Goal: Communication & Community: Answer question/provide support

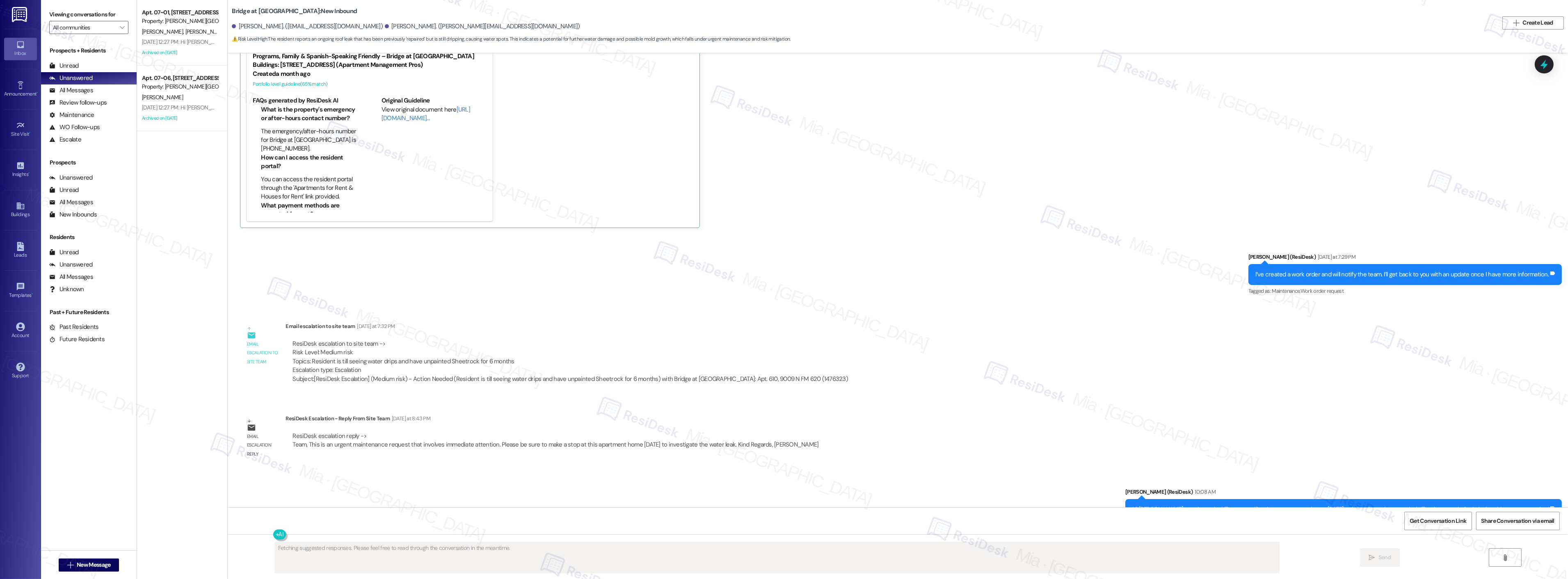
scroll to position [538, 0]
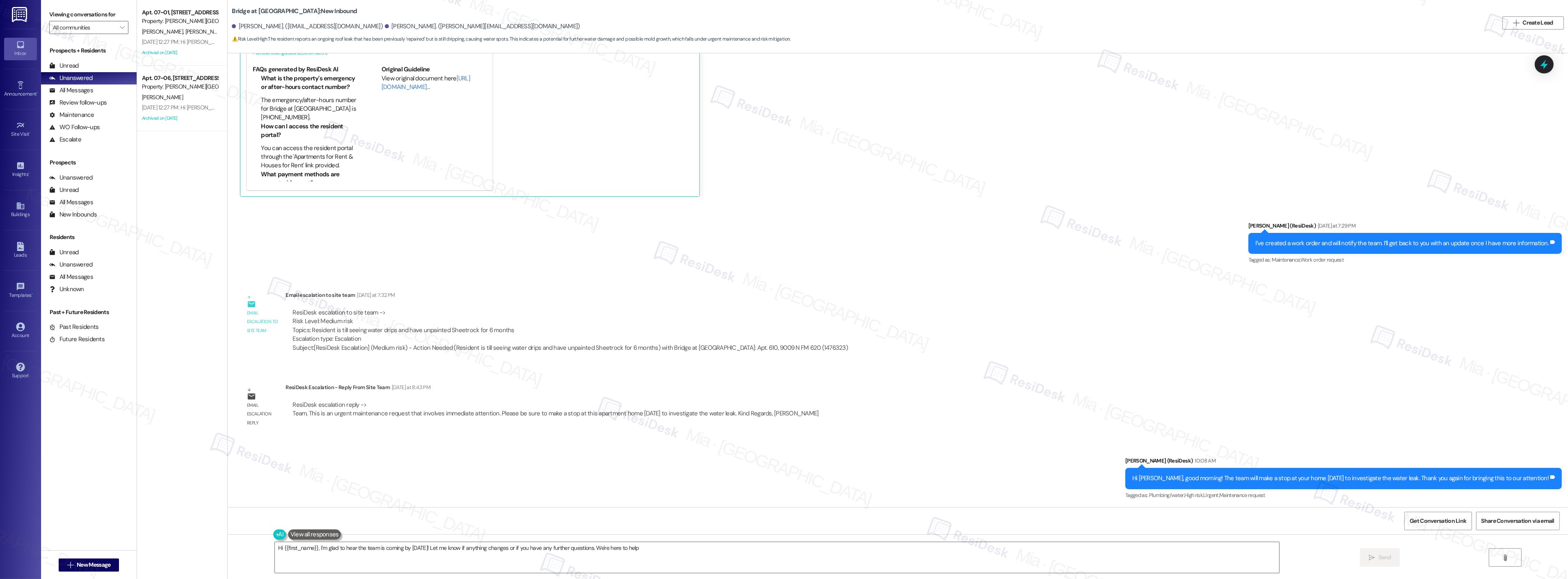
type textarea "Hi {{first_name}}, I'm glad to hear the team is coming by today! Let me know if…"
click at [1549, 64] on icon at bounding box center [1544, 64] width 14 height 14
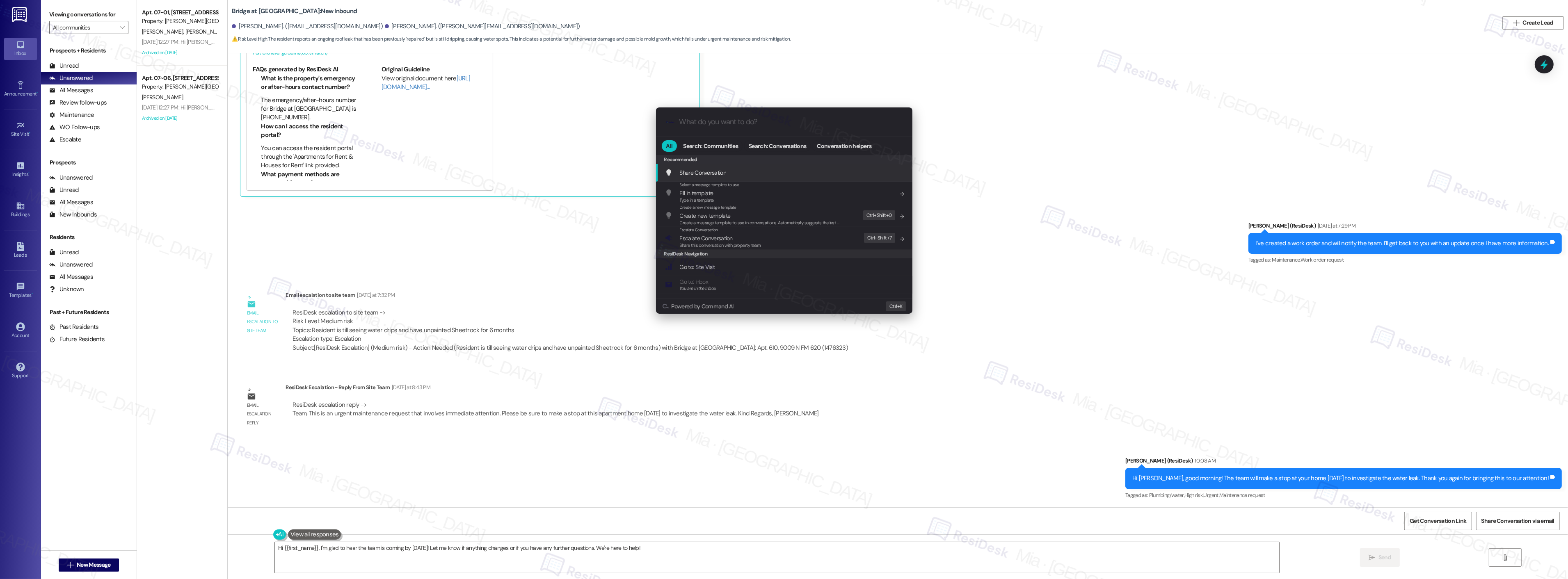
click at [741, 118] on input "What do you want to do?" at bounding box center [791, 122] width 223 height 9
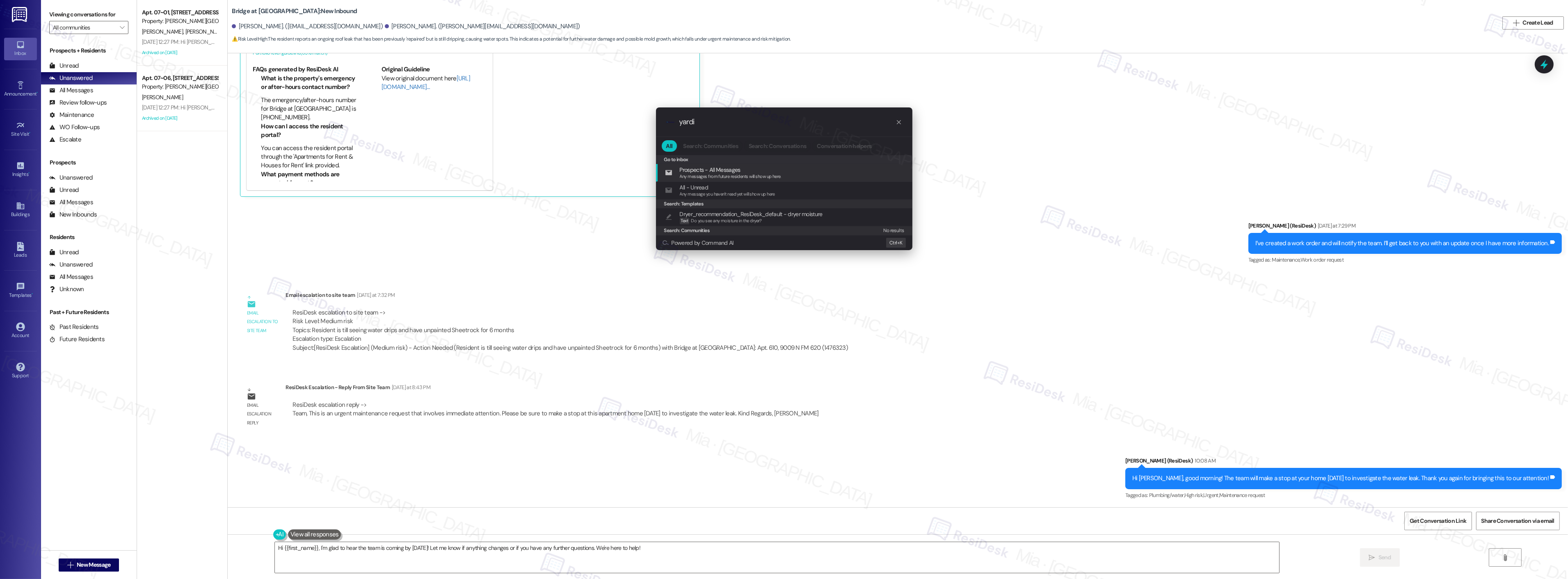
drag, startPoint x: 689, startPoint y: 118, endPoint x: 657, endPoint y: 118, distance: 32.0
click at [657, 118] on div ".cls-1{fill:#0a055f;}.cls-2{fill:#0cc4c4;} resideskLogoBlueOrange yardi" at bounding box center [784, 122] width 256 height 29
type input "modal"
click at [710, 170] on span "Open Service Request Modal" at bounding box center [714, 172] width 68 height 7
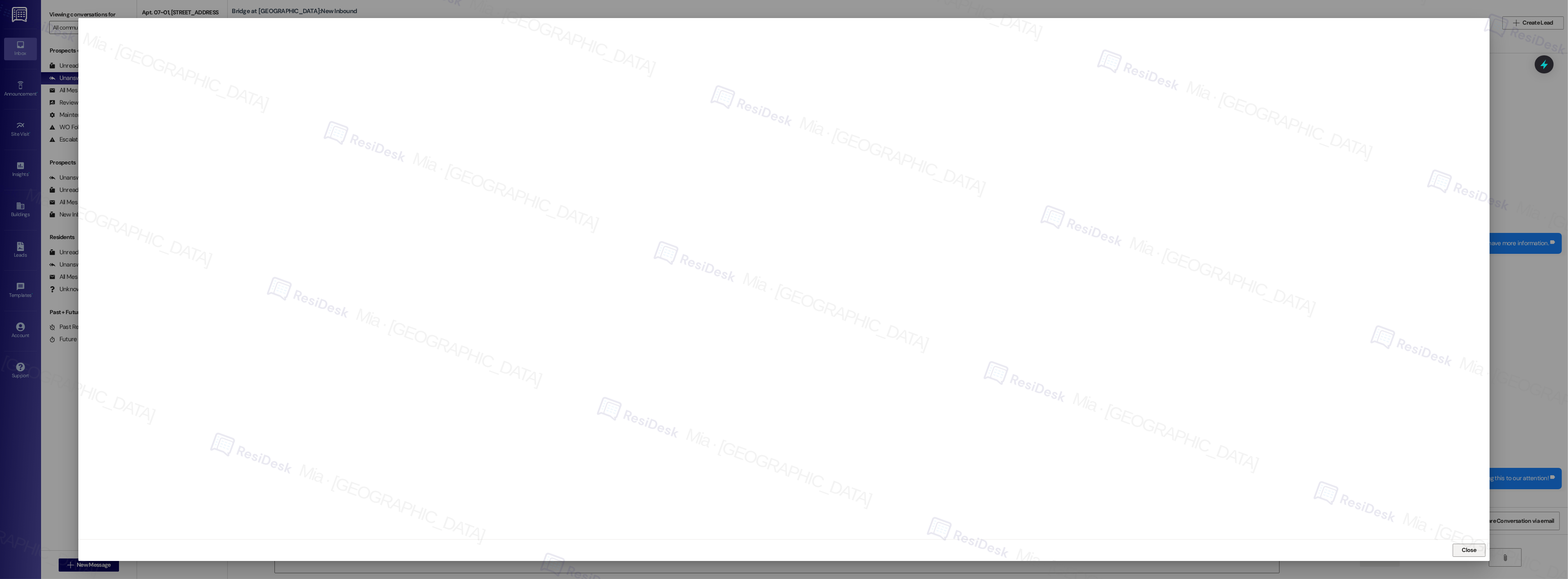
click at [1466, 548] on span "Close" at bounding box center [1470, 550] width 15 height 9
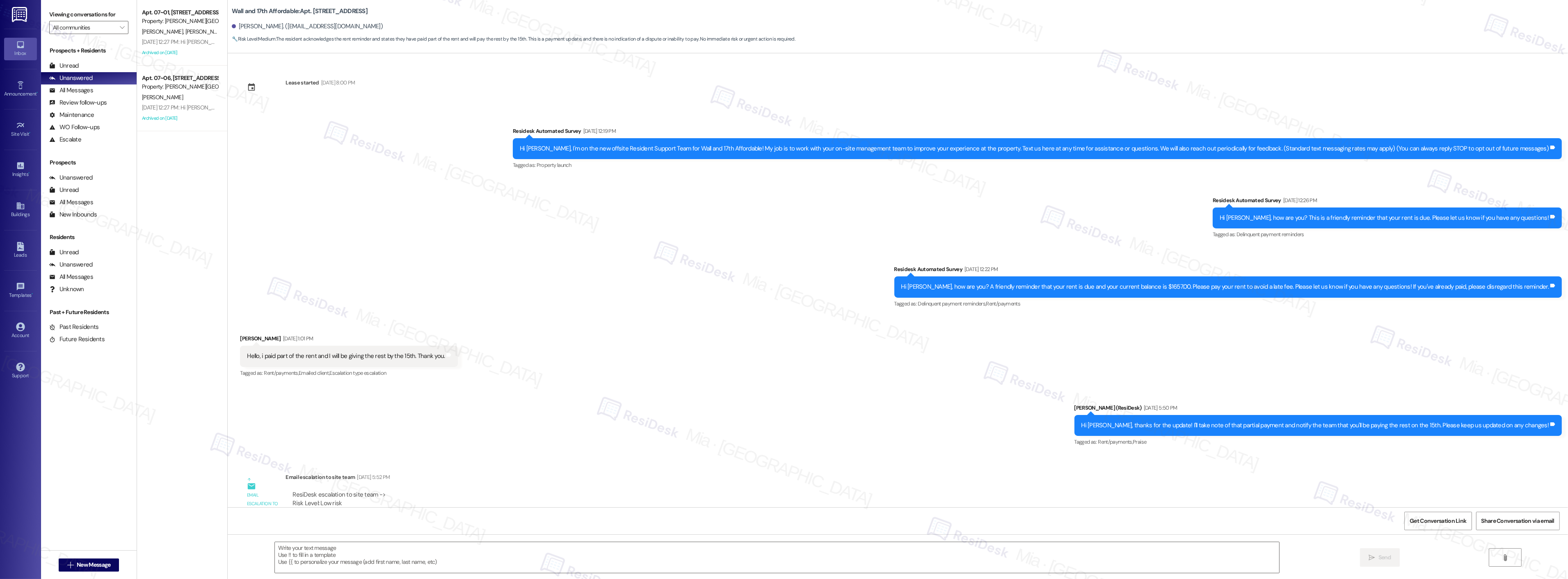
type textarea "Fetching suggested responses. Please feel free to read through the conversation…"
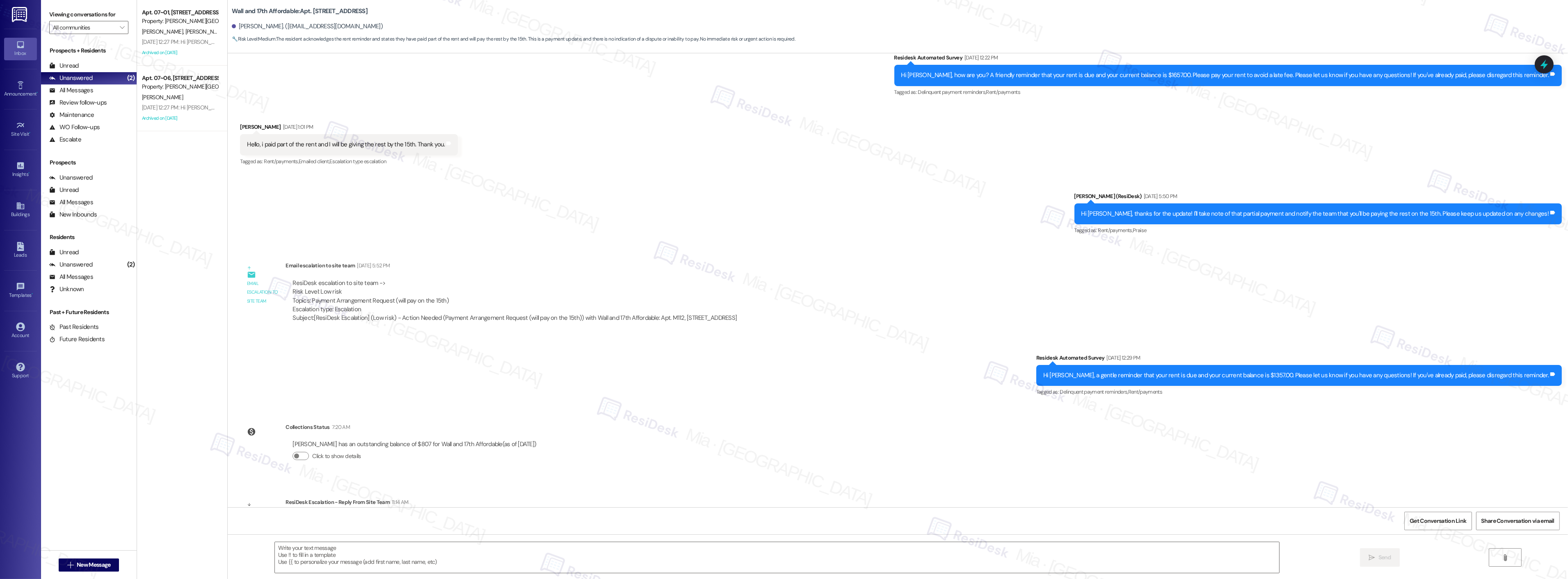
scroll to position [257, 0]
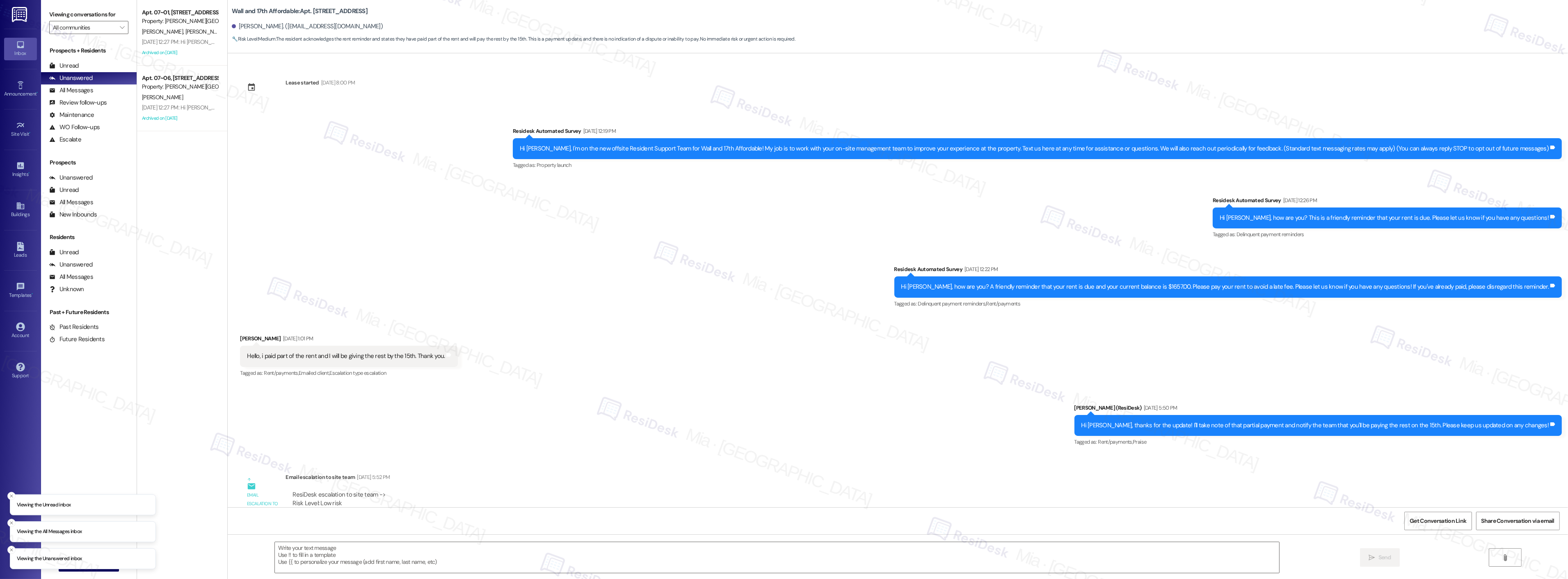
type textarea "Fetching suggested responses. Please feel free to read through the conversation…"
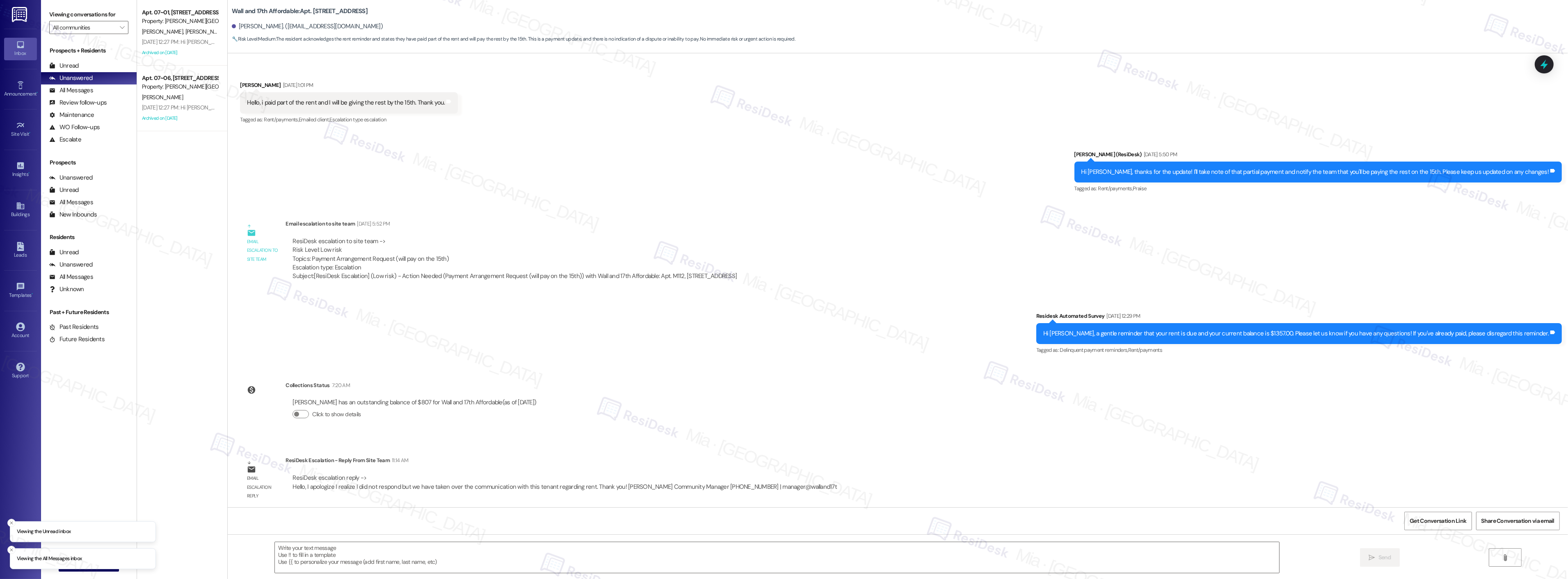
scroll to position [257, 0]
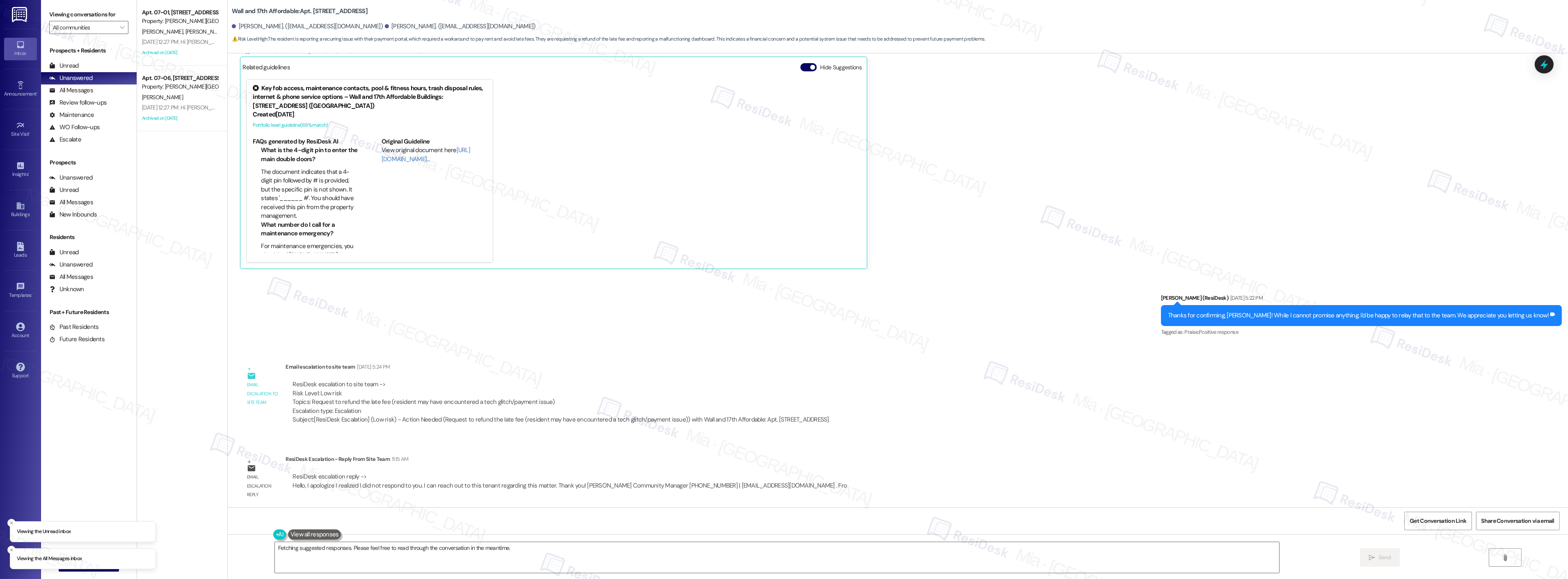
scroll to position [990, 0]
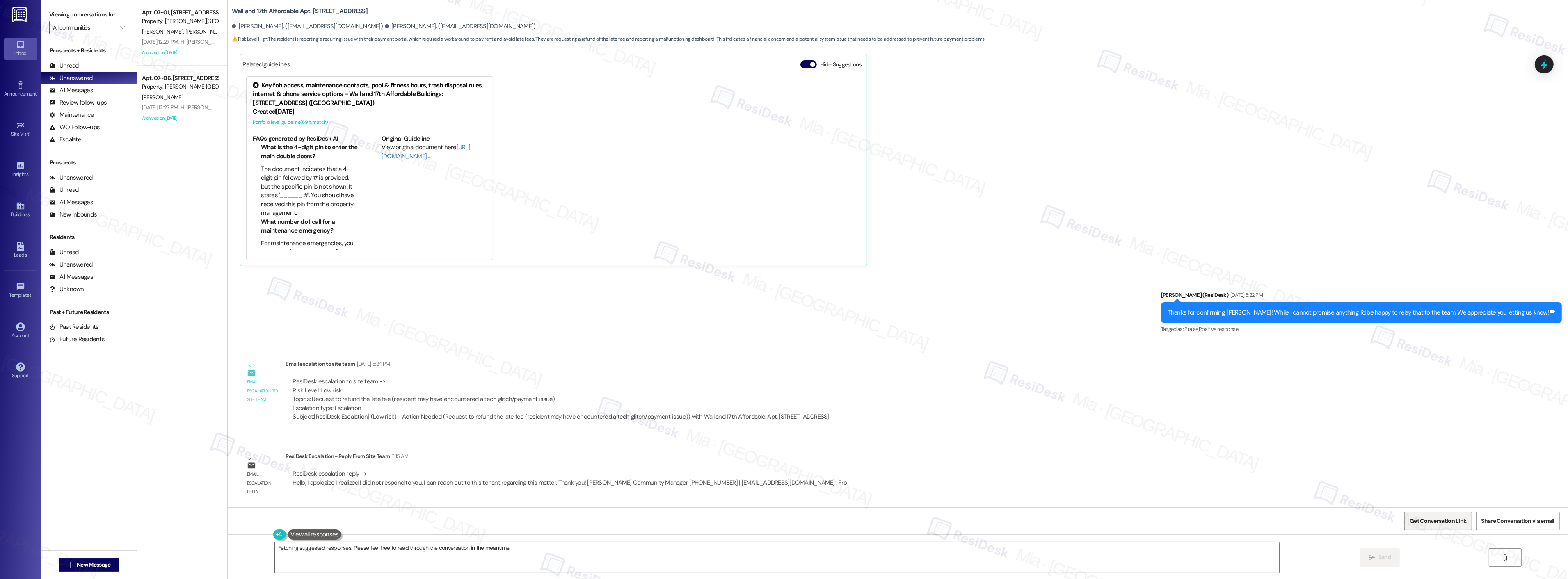
click at [1419, 521] on span "Get Conversation Link" at bounding box center [1438, 521] width 56 height 9
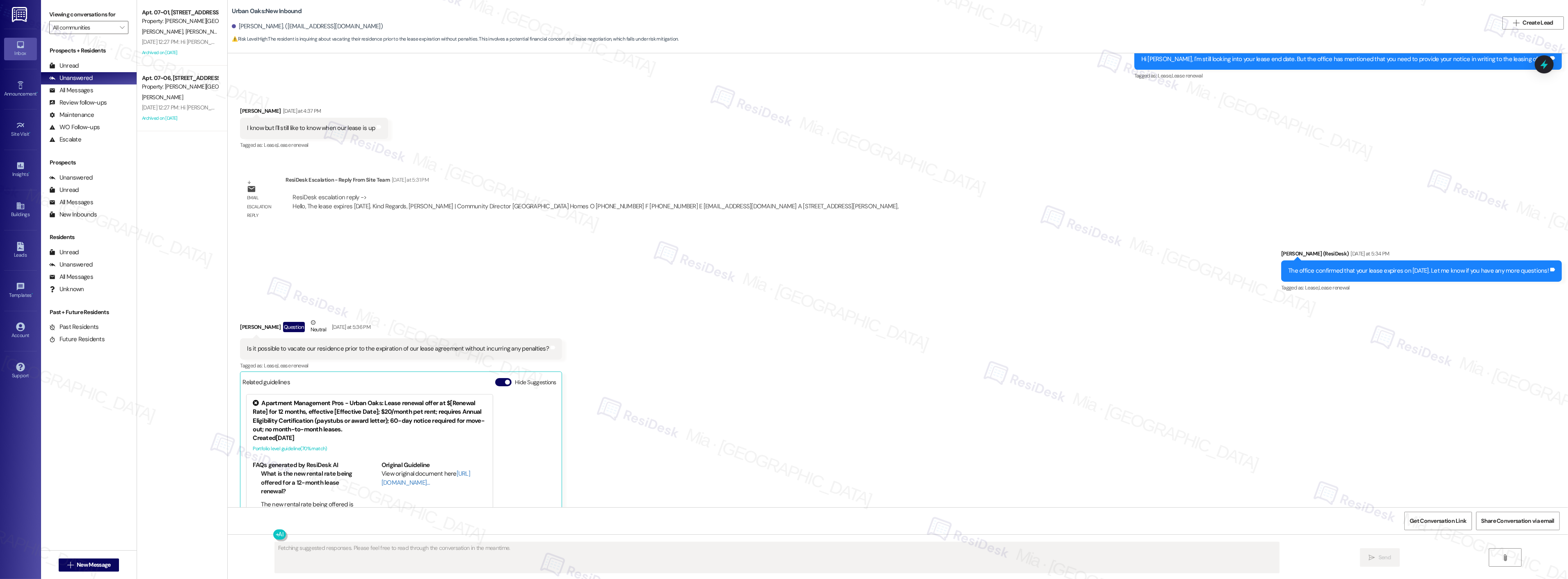
scroll to position [1072, 0]
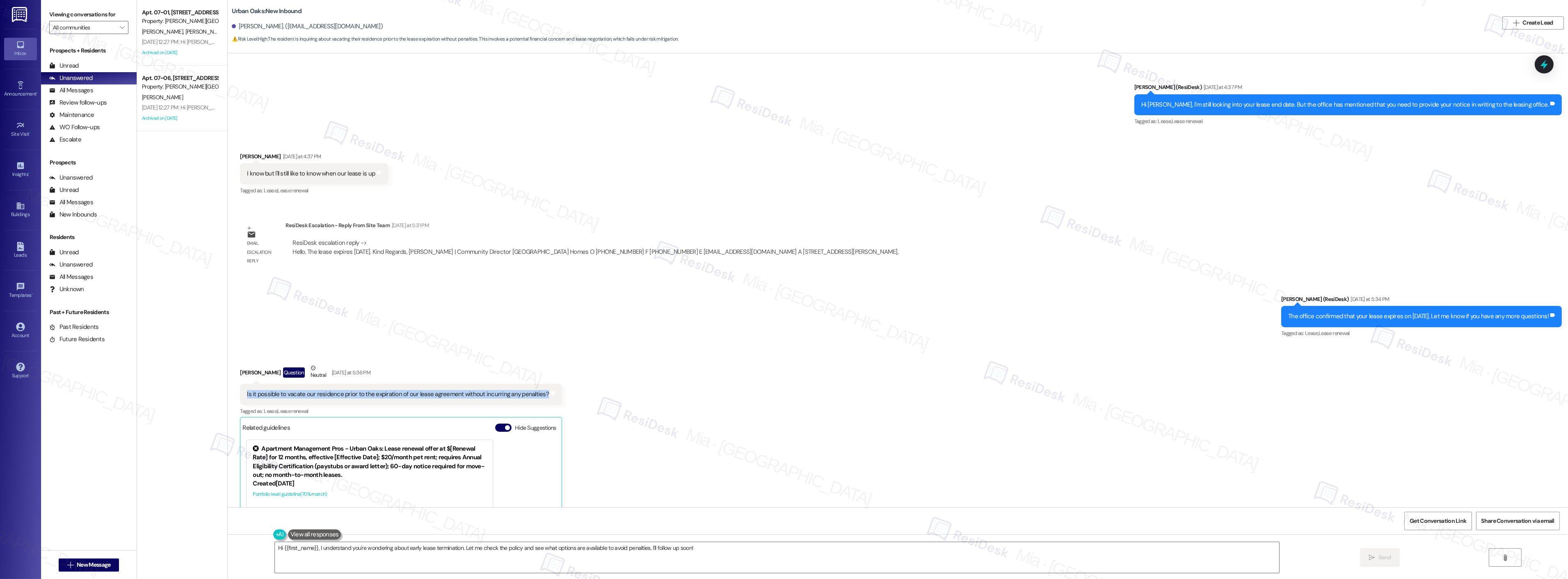
drag, startPoint x: 237, startPoint y: 393, endPoint x: 532, endPoint y: 393, distance: 295.0
click at [532, 393] on div "Is it possible to vacate our residence prior to the expiration of our lease agr…" at bounding box center [401, 394] width 322 height 21
copy div "Is it possible to vacate our residence prior to the expiration of our lease agr…"
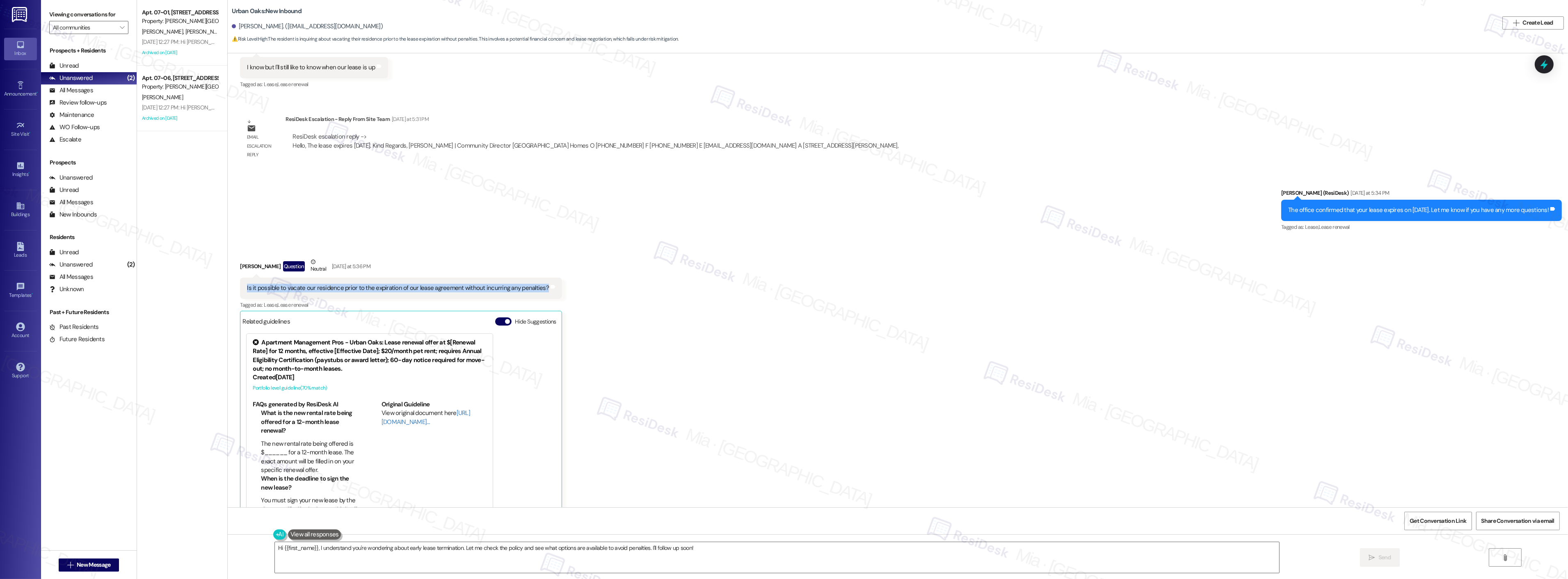
scroll to position [1208, 0]
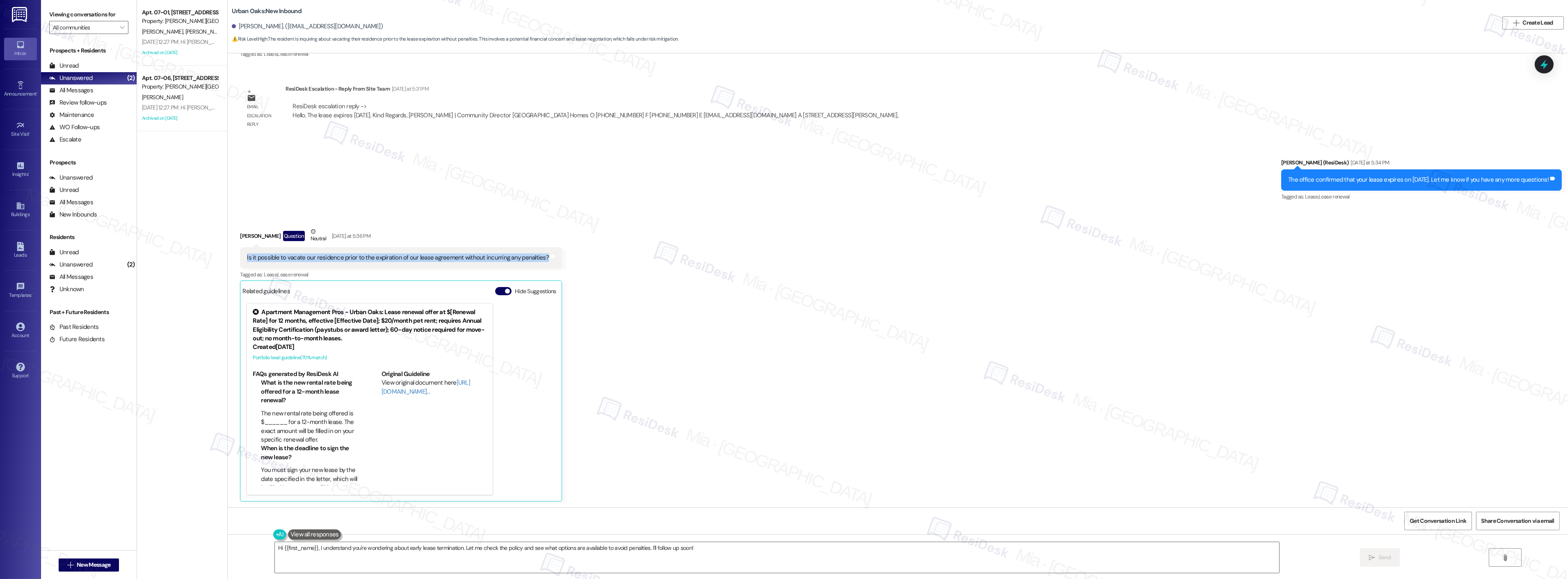
copy div "Is it possible to vacate our residence prior to the expiration of our lease agr…"
drag, startPoint x: 316, startPoint y: 548, endPoint x: 685, endPoint y: 548, distance: 369.0
click at [685, 548] on textarea "Hi {{first_name}}, I understand you're wondering about early lease termination.…" at bounding box center [777, 557] width 1005 height 31
paste textarea "Thank you for your inquiry. I will forward your question to the team for review…"
click at [305, 548] on textarea "Hi {{first_name}}, Thank you for your inquiry. I will forward your question to …" at bounding box center [767, 557] width 1005 height 31
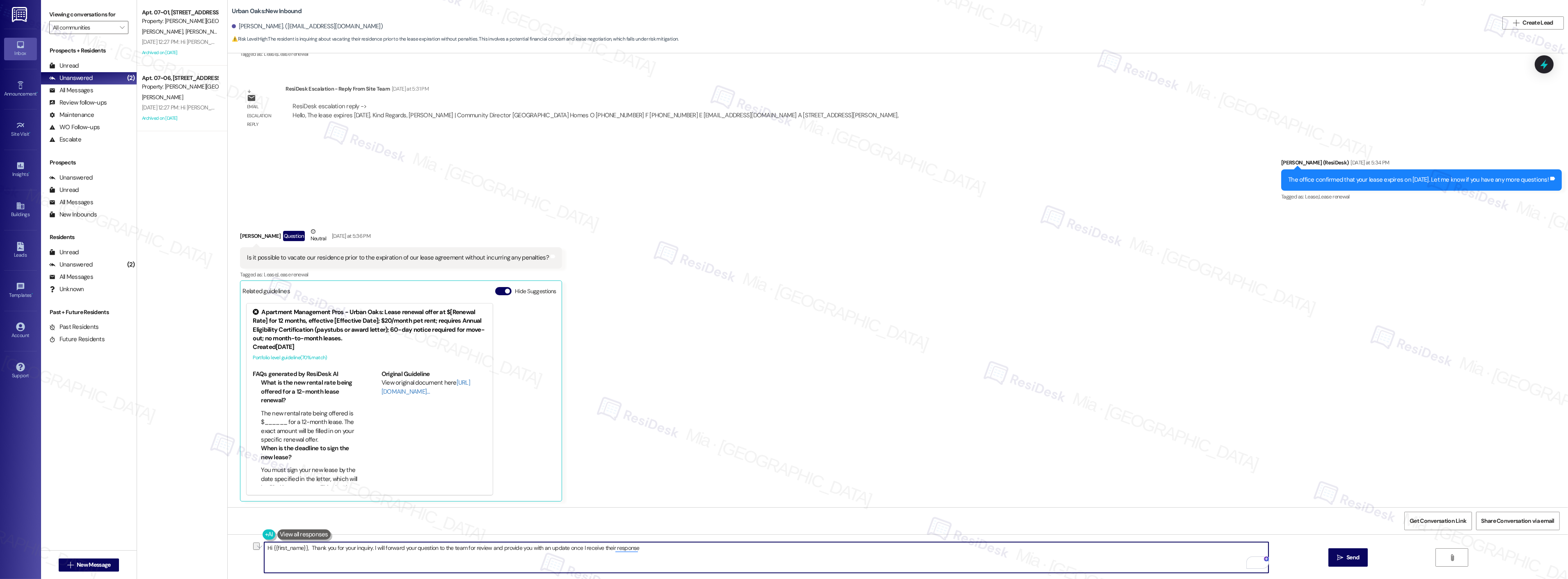
drag, startPoint x: 305, startPoint y: 548, endPoint x: 364, endPoint y: 547, distance: 59.0
click at [364, 547] on textarea "Hi {{first_name}}, Thank you for your inquiry. I will forward your question to …" at bounding box center [767, 557] width 1005 height 31
click at [365, 548] on textarea "Hi {{first_name}}. I will forward your question to the team for review and prov…" at bounding box center [767, 557] width 1005 height 31
drag, startPoint x: 399, startPoint y: 547, endPoint x: 419, endPoint y: 552, distance: 20.6
click at [419, 552] on textarea "Hi {{first_name}}. I will forward your question to the team for review and prov…" at bounding box center [767, 557] width 1005 height 31
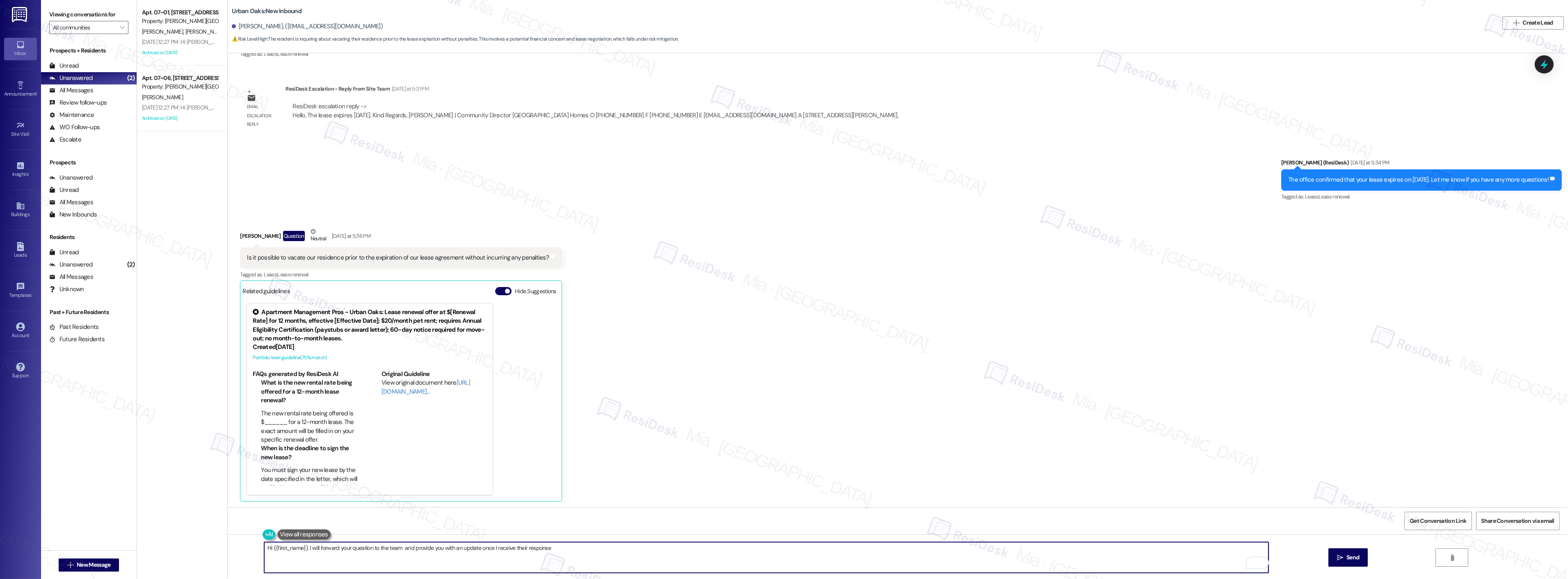
click at [497, 550] on textarea "Hi {{first_name}}. I will forward your question to the team and provide you wit…" at bounding box center [767, 557] width 1005 height 31
drag, startPoint x: 475, startPoint y: 549, endPoint x: 563, endPoint y: 547, distance: 88.0
click at [563, 547] on textarea "Hi {{first_name}}. I will forward your question to the team and provide you wit…" at bounding box center [767, 557] width 1005 height 31
drag, startPoint x: 252, startPoint y: 258, endPoint x: 383, endPoint y: 256, distance: 131.0
click at [383, 256] on div "Is it possible to vacate our residence prior to the expiration of our lease agr…" at bounding box center [398, 258] width 302 height 9
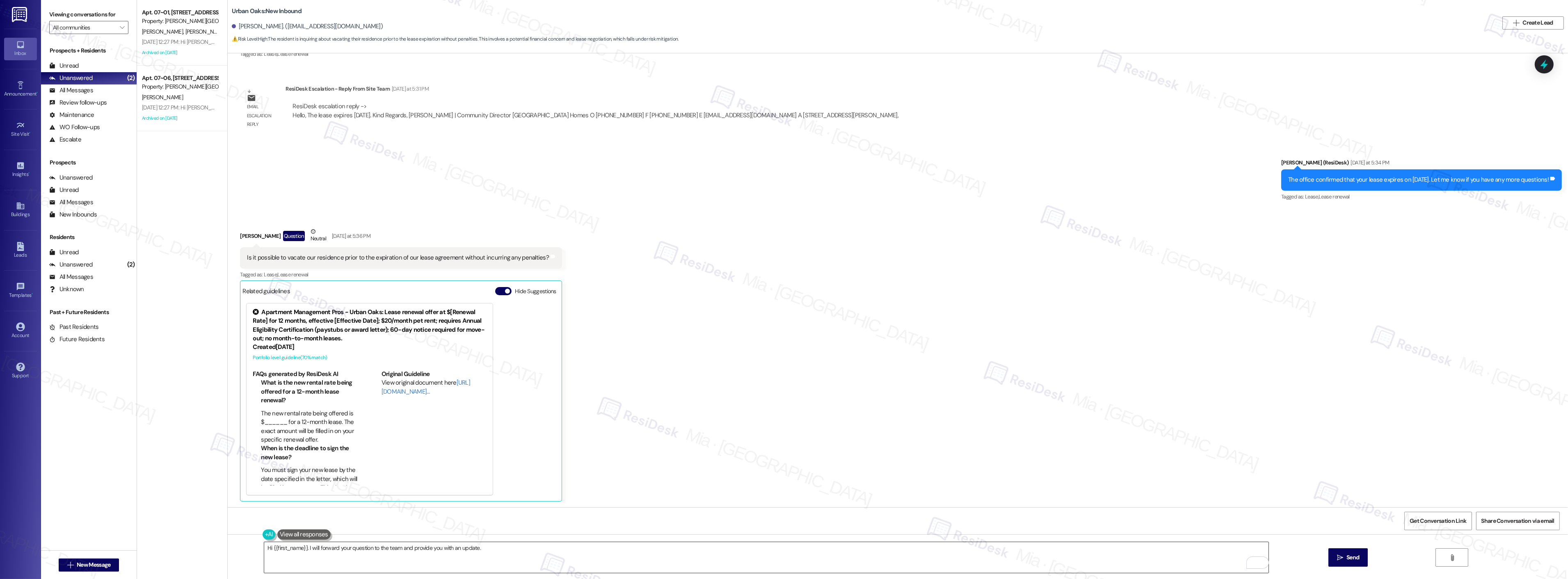
click at [489, 551] on textarea "Hi {{first_name}}. I will forward your question to the team and provide you wit…" at bounding box center [767, 557] width 1005 height 31
click at [405, 547] on textarea "Hi {{first_name}}. I will forward your question to the team and provide you wit…" at bounding box center [767, 557] width 1005 height 31
type textarea "Hi {{first_name}}. I will forward your question to the team and will provide yo…"
click at [1096, 415] on div "Received via SMS Chasity Garcia Question Neutral Yesterday at 5:36 PM Is it pos…" at bounding box center [898, 358] width 1340 height 299
click at [1342, 560] on span " Send" at bounding box center [1348, 557] width 26 height 9
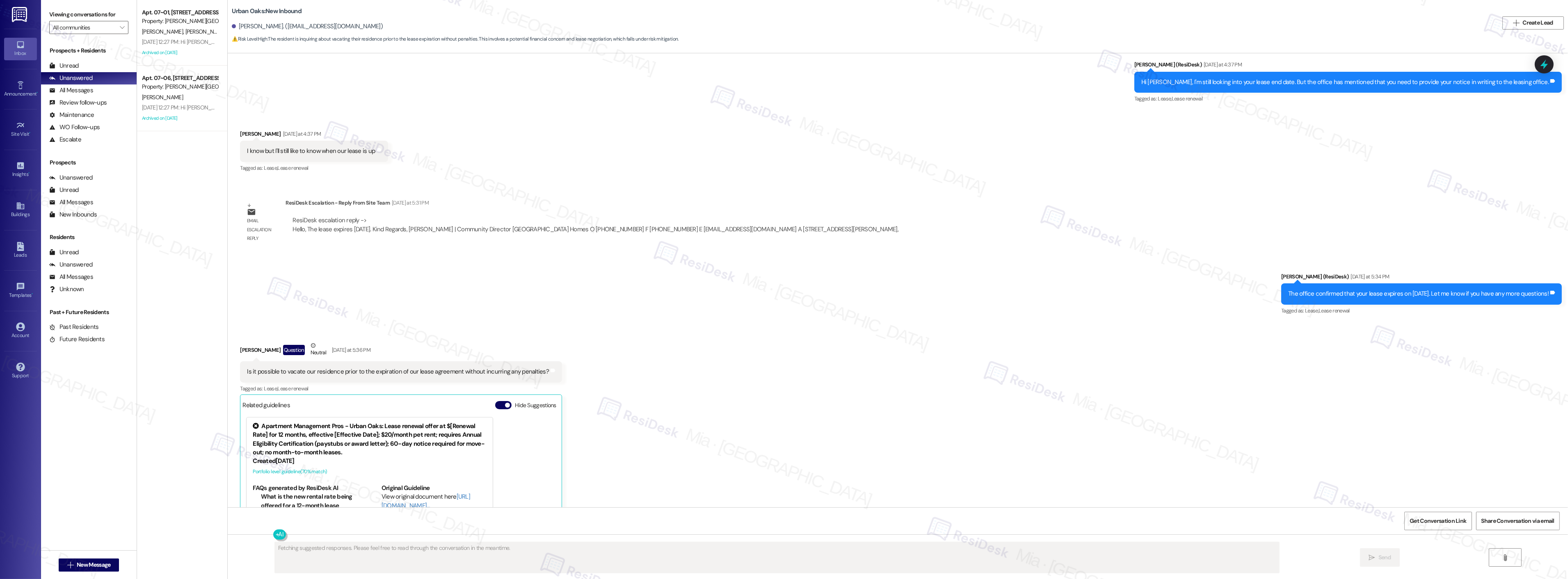
scroll to position [1208, 0]
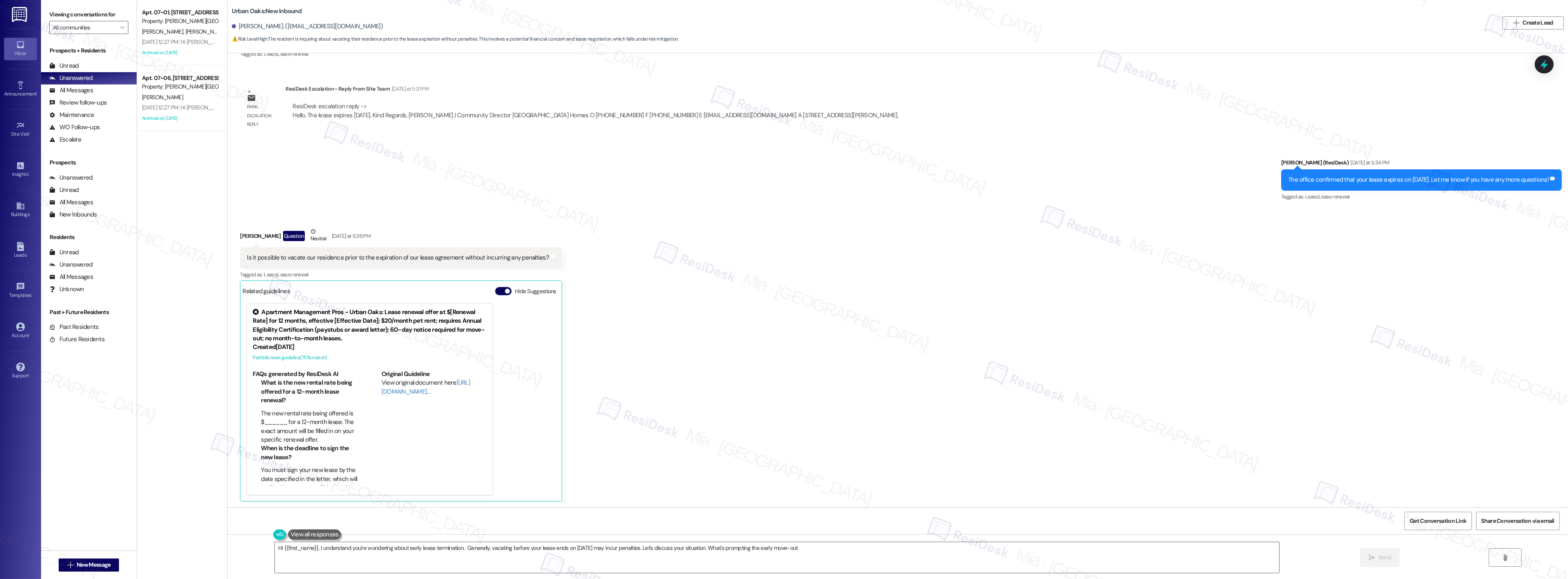
type textarea "Hi {{first_name}}, I understand you're wondering about early lease termination.…"
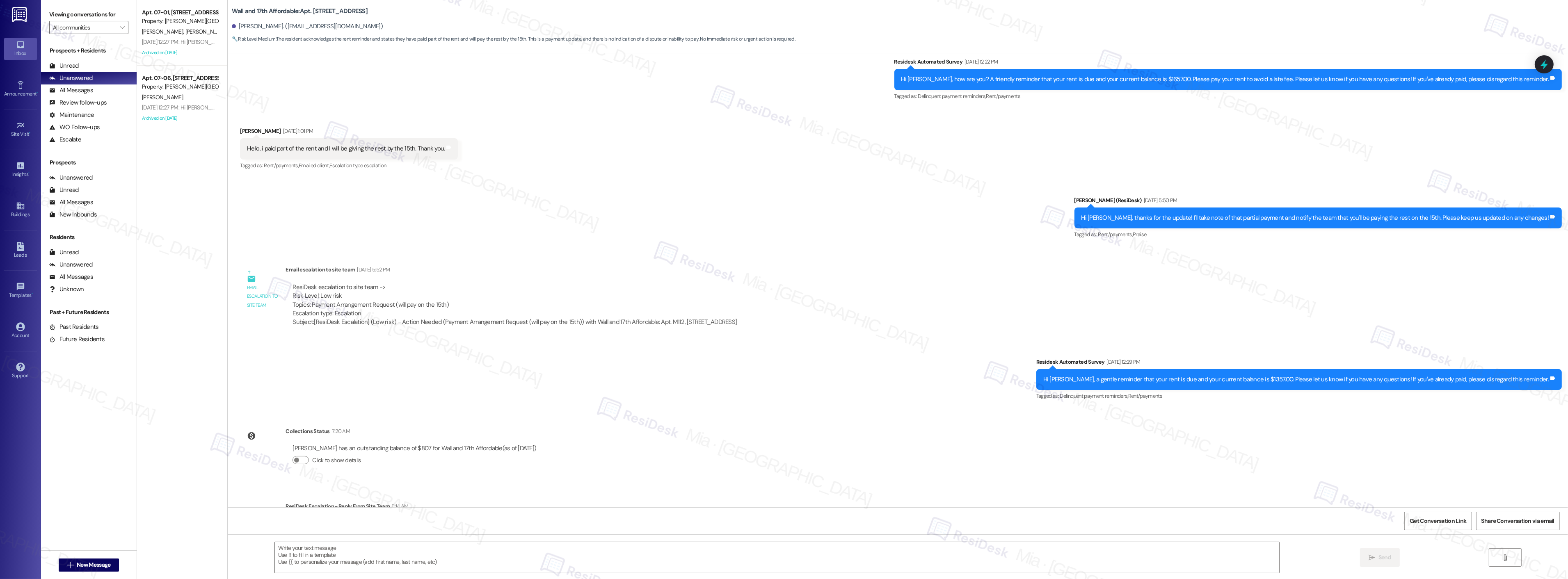
scroll to position [257, 0]
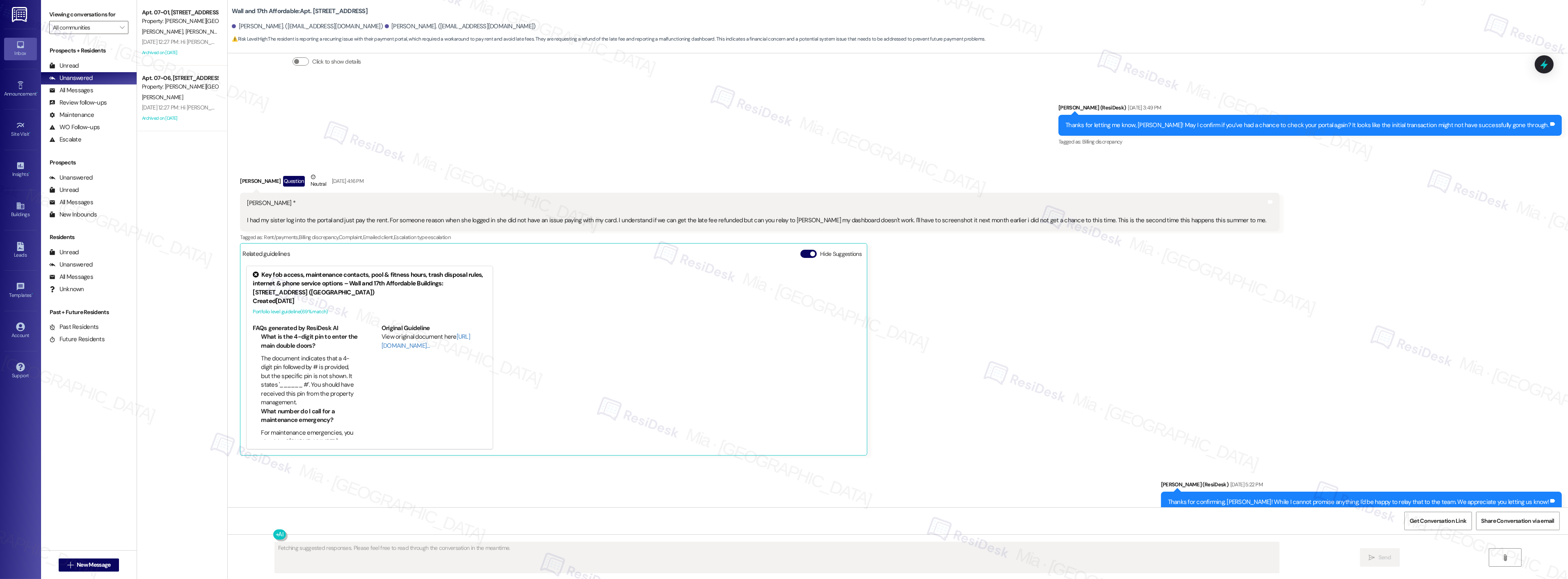
scroll to position [846, 0]
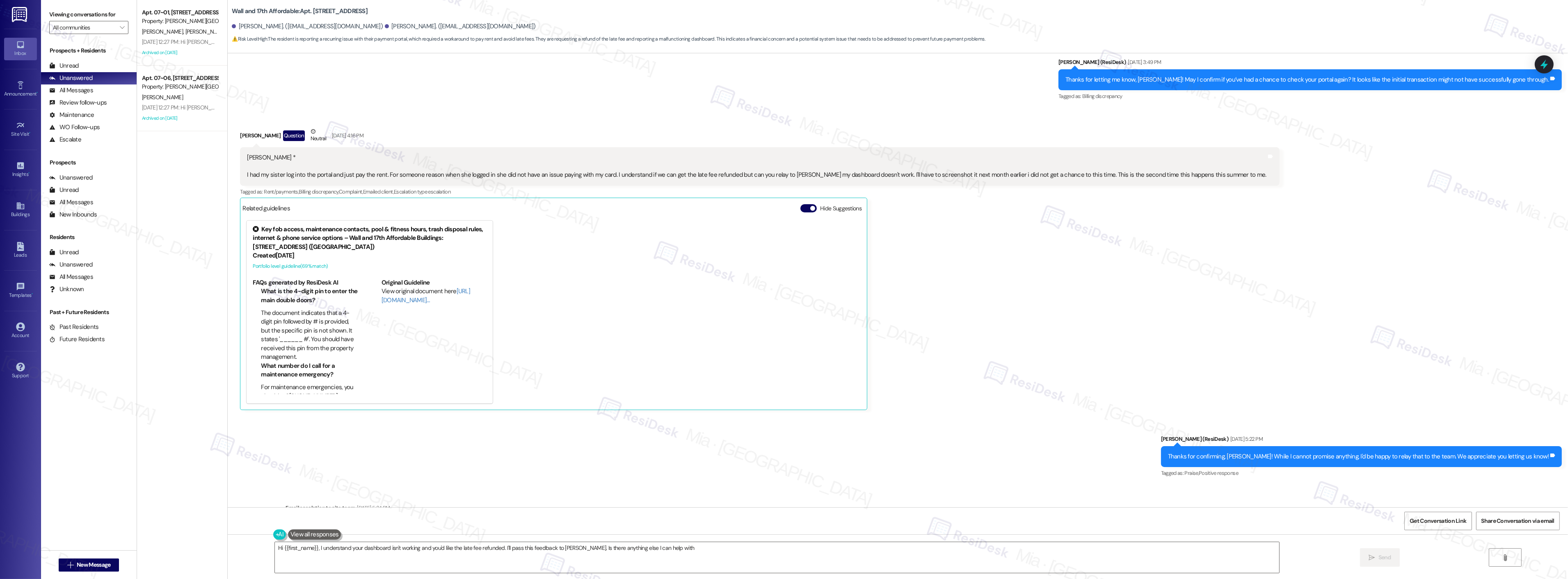
type textarea "Hi {{first_name}}, I understand your dashboard isn't working and you'd like the…"
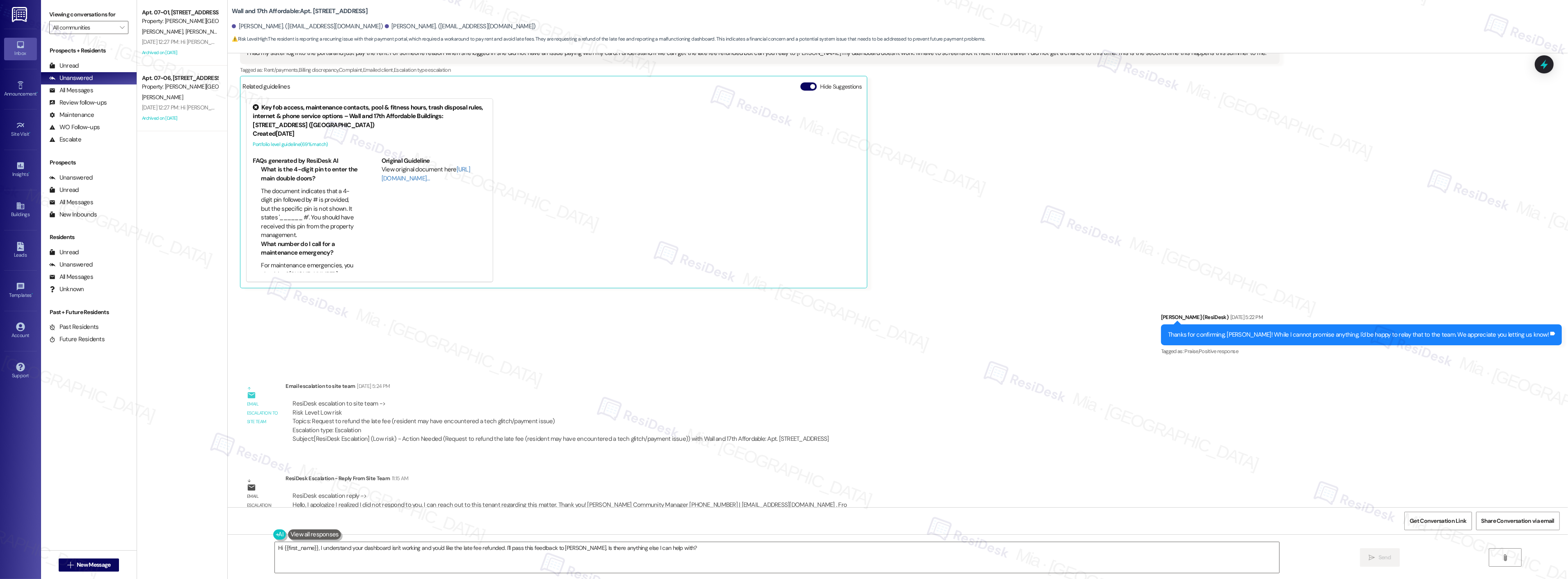
scroll to position [990, 0]
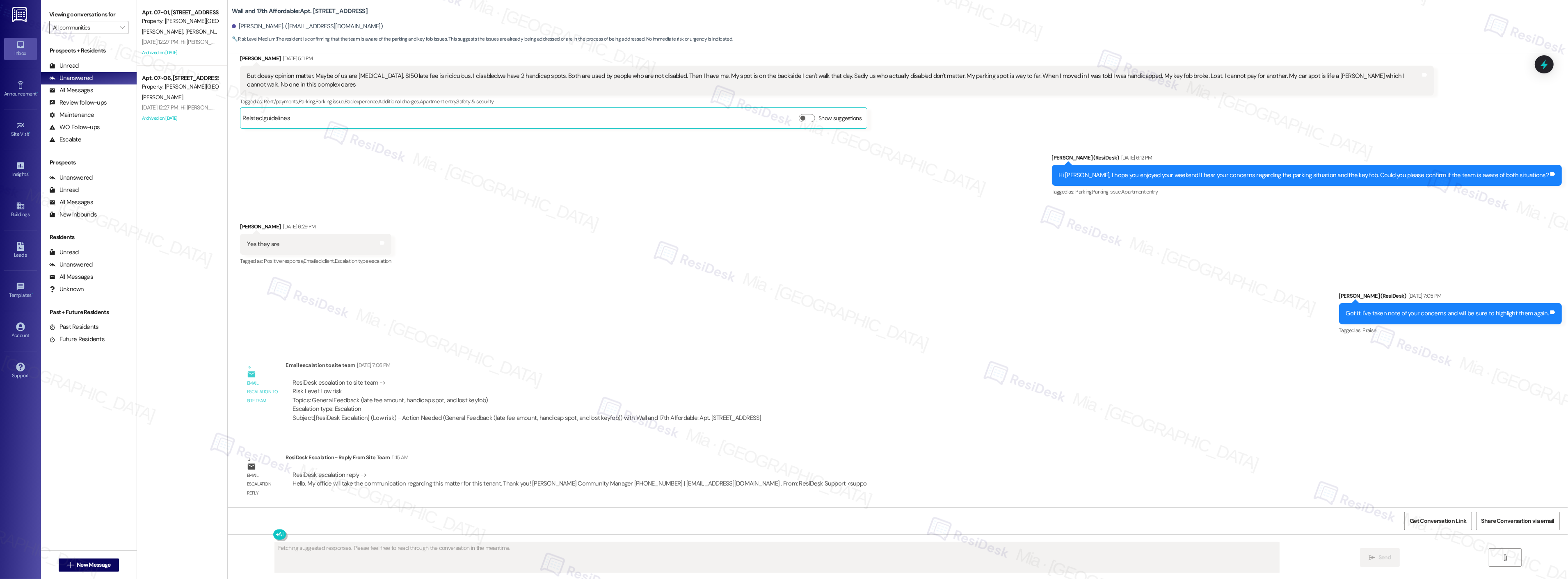
scroll to position [1301, 0]
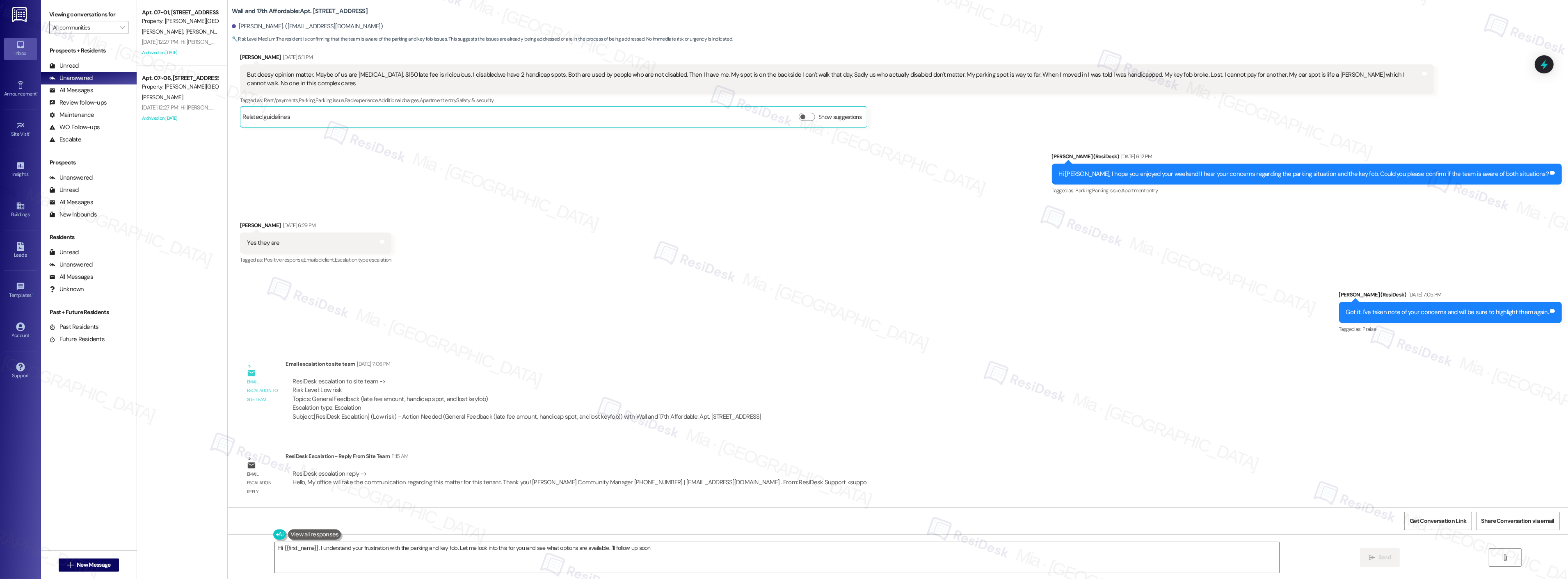
type textarea "Hi {{first_name}}, I understand your frustration with the parking and key fob. …"
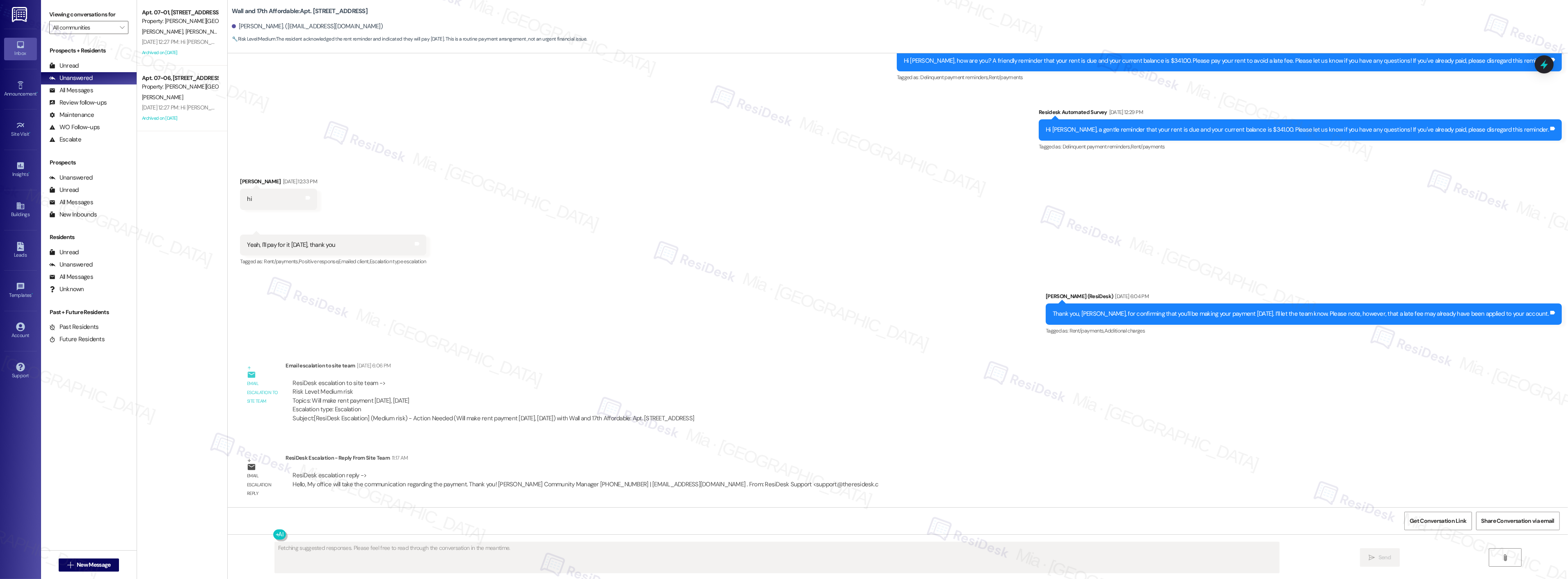
scroll to position [750, 0]
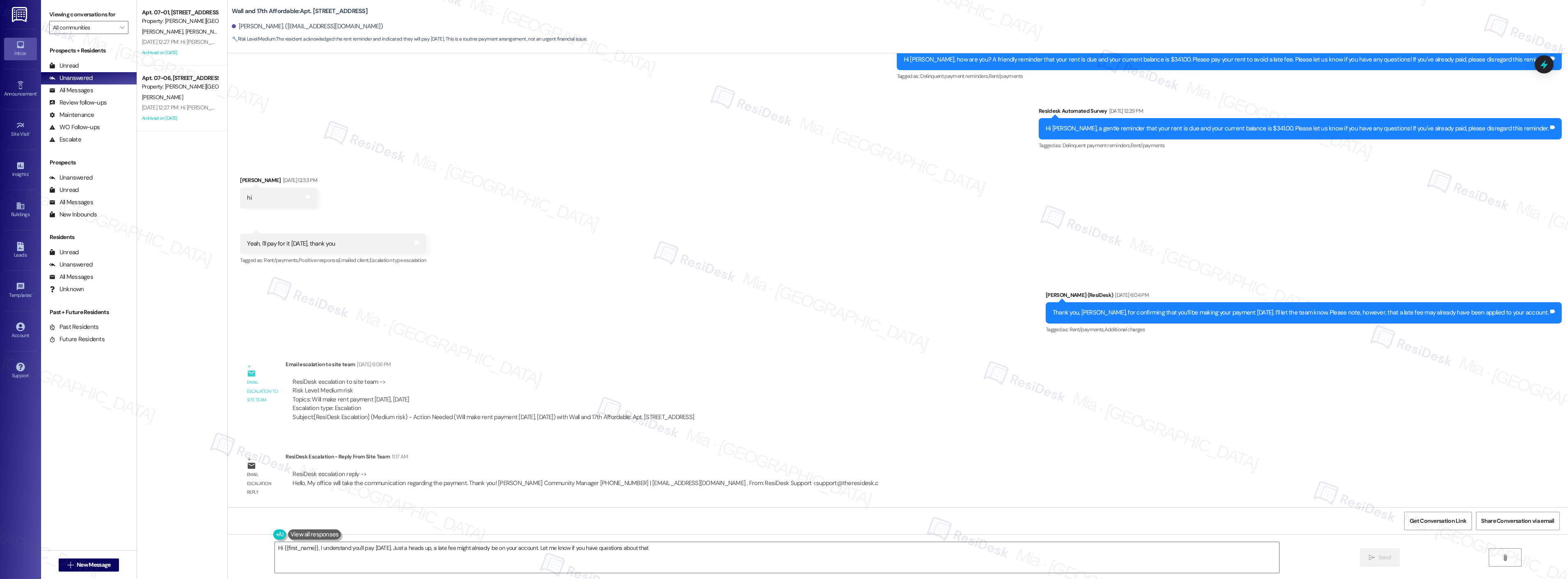
type textarea "Hi {{first_name}}, I understand you'll pay [DATE]. Just a heads up, a late fee …"
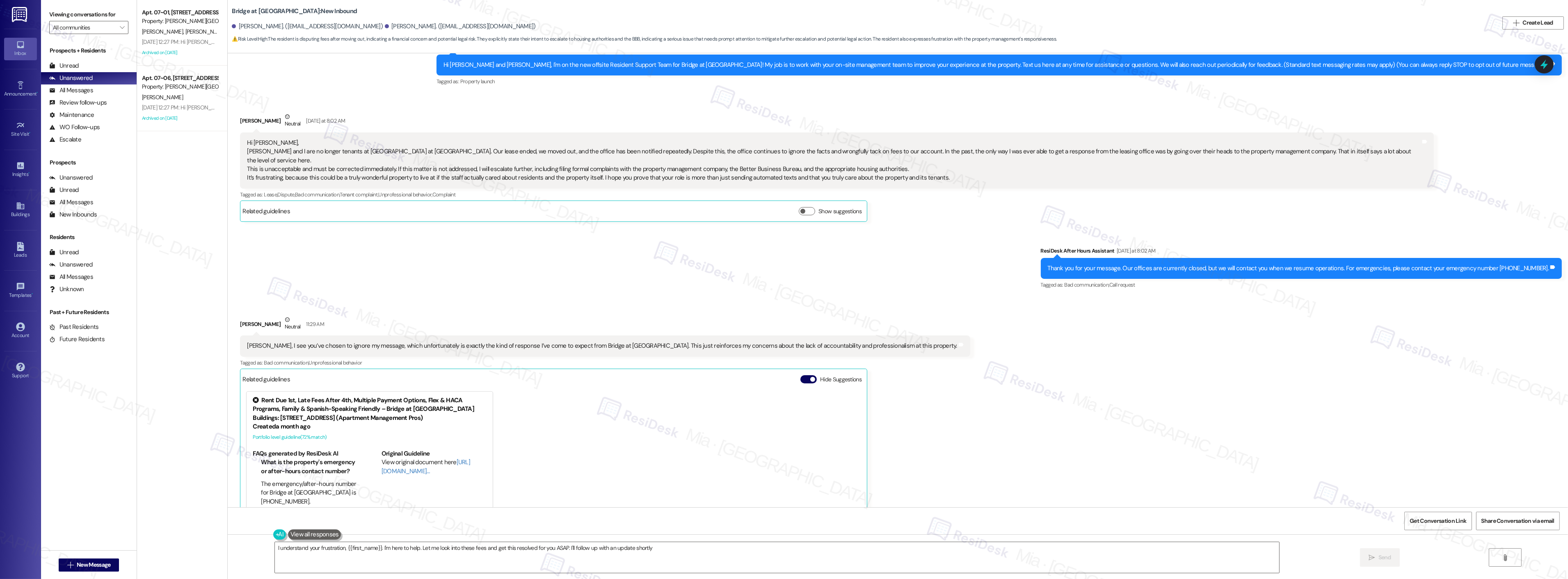
type textarea "I understand your frustration, {{first_name}}. I'm here to help. Let me look in…"
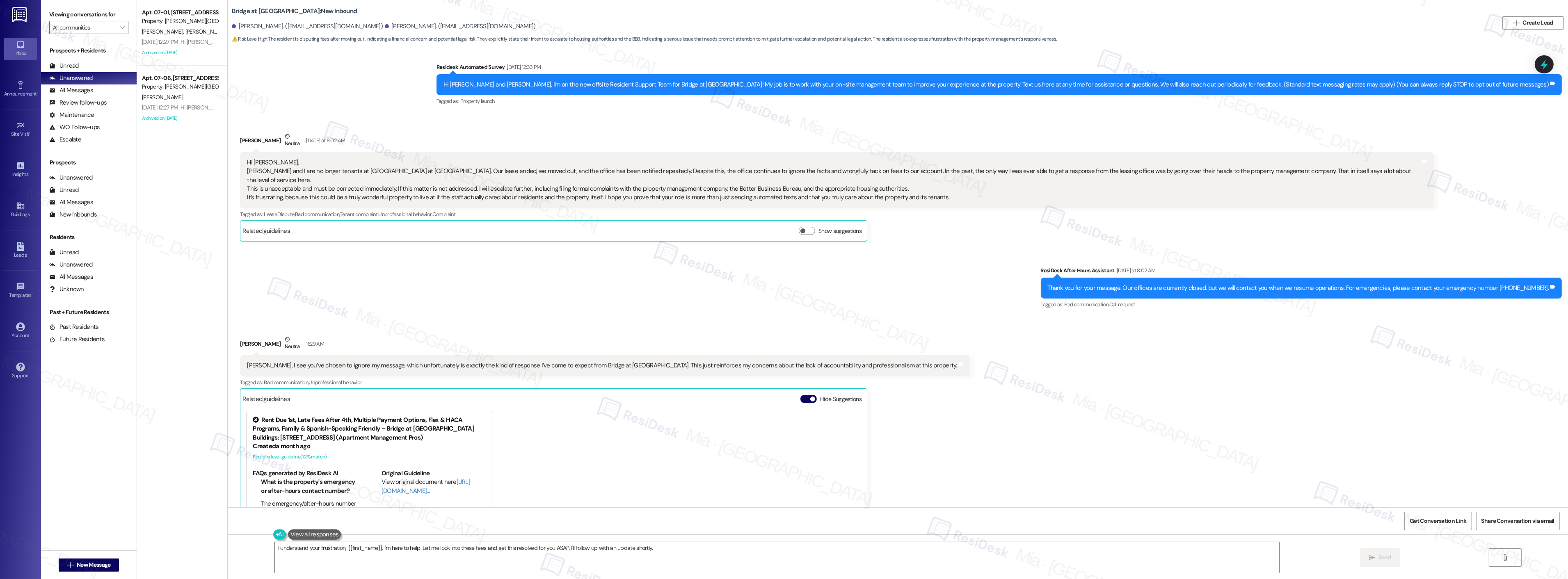
scroll to position [15, 0]
drag, startPoint x: 245, startPoint y: 181, endPoint x: 926, endPoint y: 183, distance: 681.0
click at [926, 183] on div "Hi Sarah, Ruben and I are no longer tenants at Bridge at Canyon Creek. Our leas…" at bounding box center [834, 181] width 1174 height 44
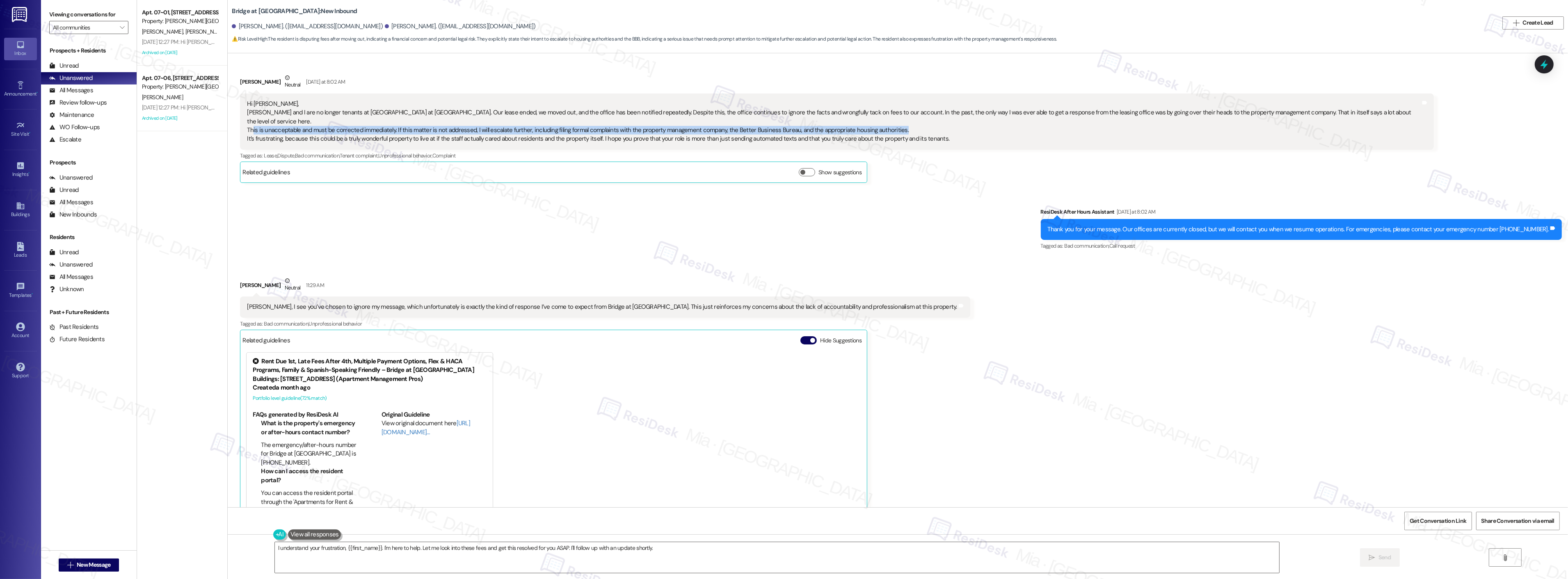
scroll to position [60, 0]
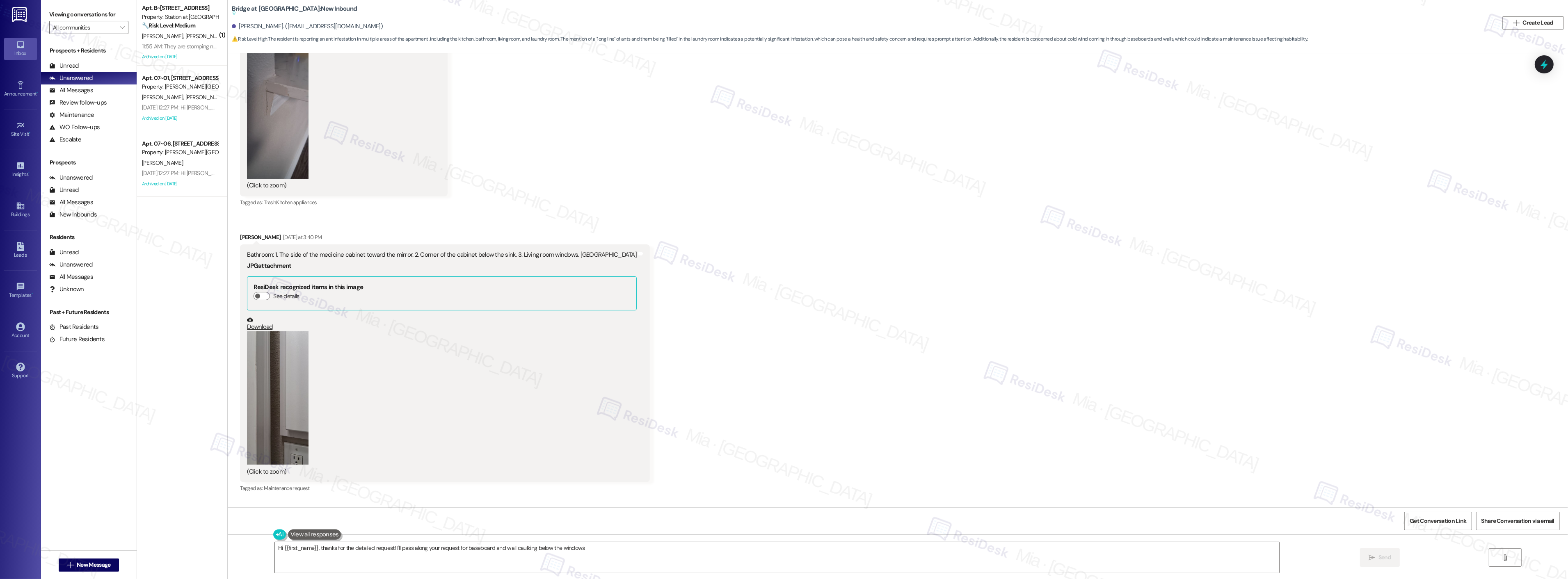
scroll to position [791, 0]
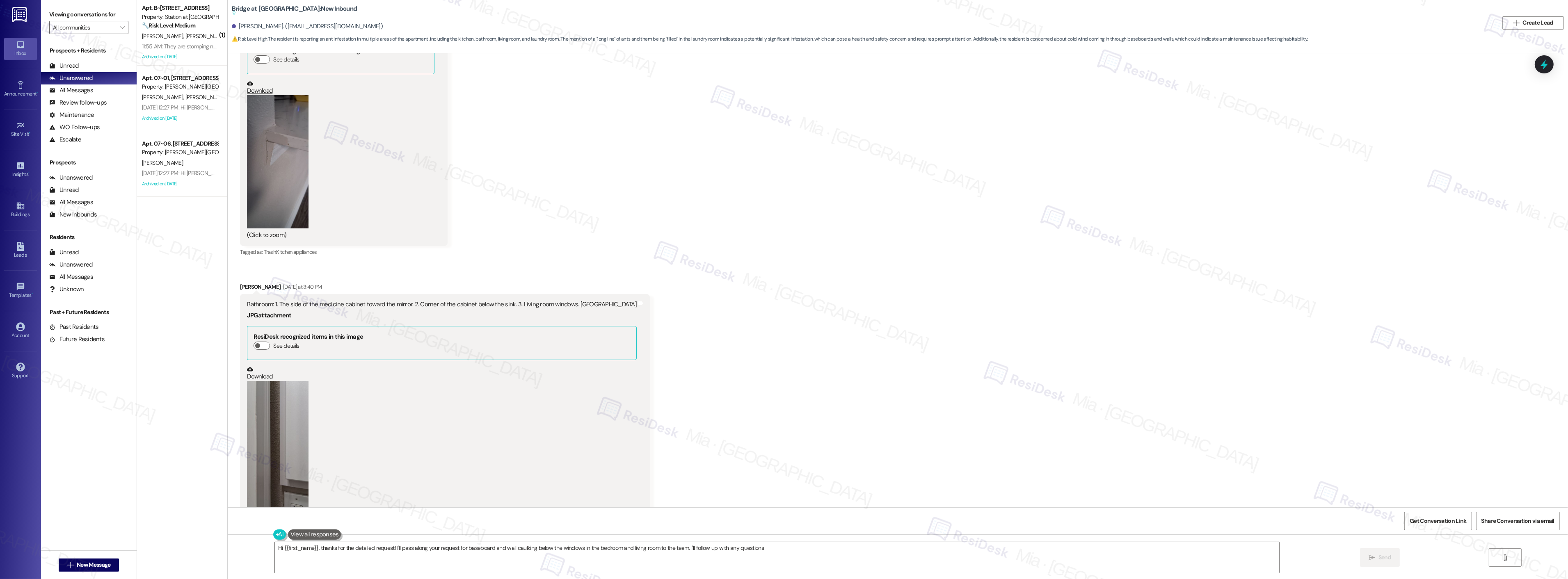
type textarea "Hi {{first_name}}, thanks for the detailed request! I'll pass along your reques…"
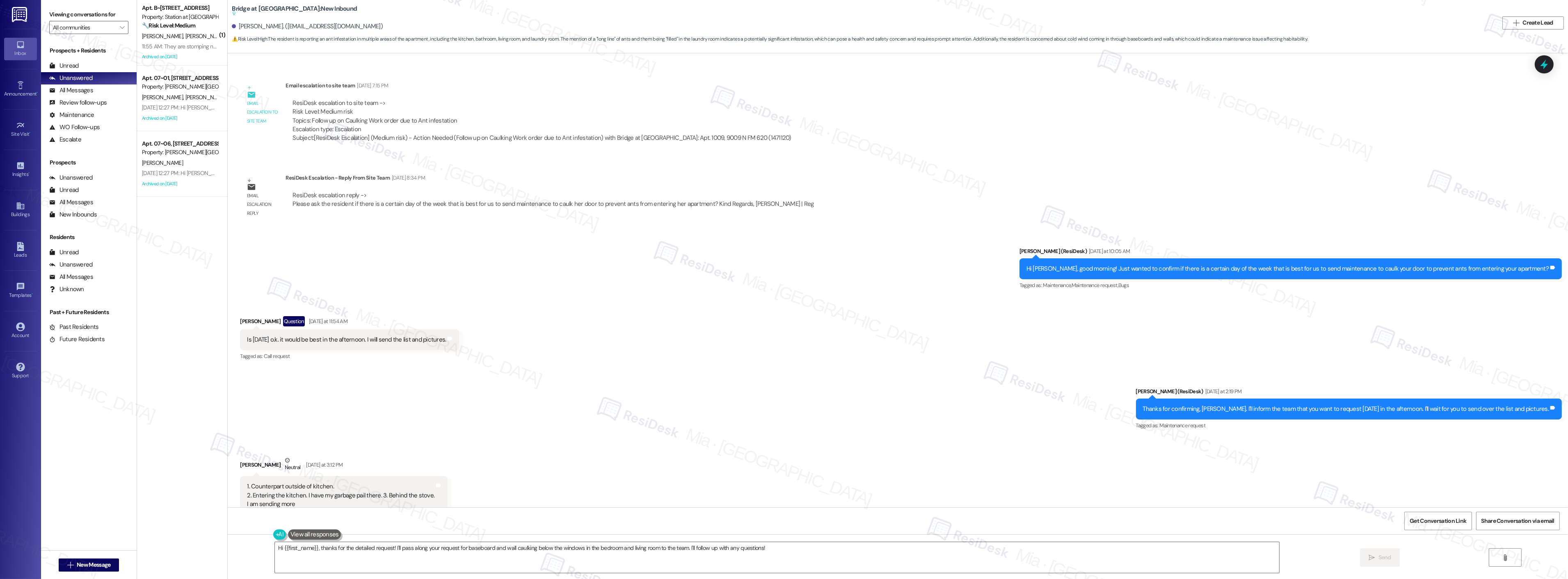
scroll to position [290, 0]
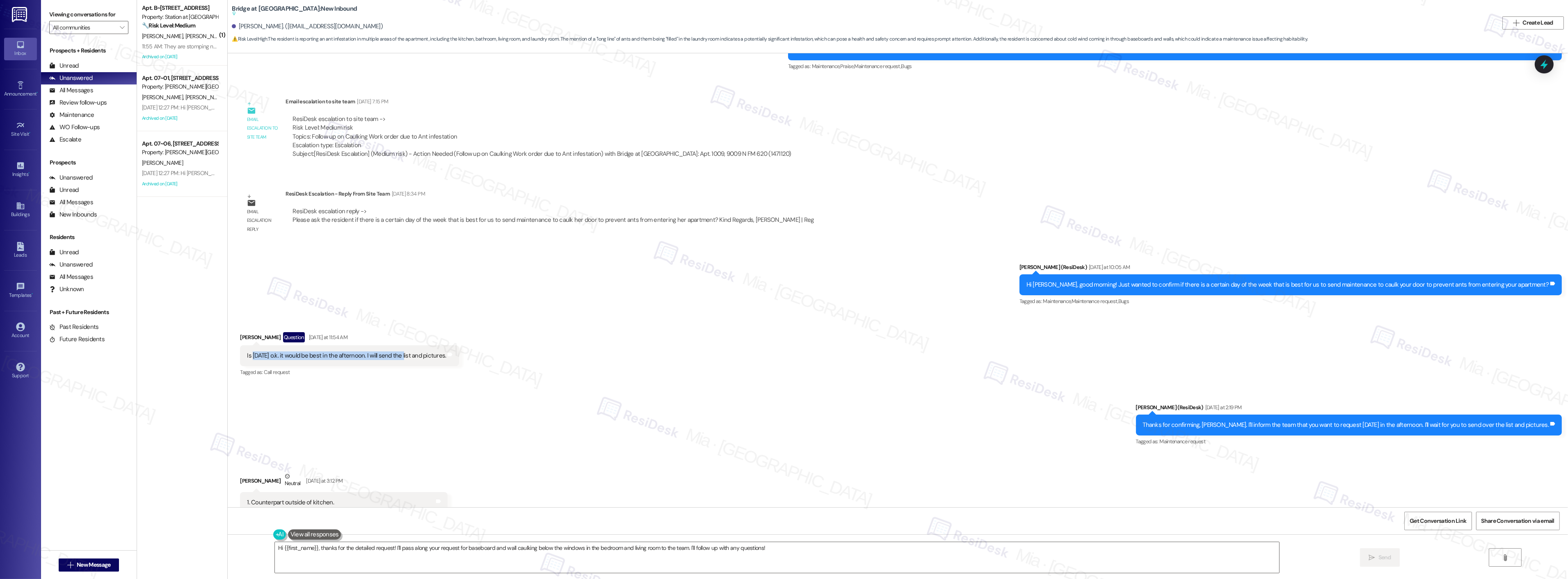
drag, startPoint x: 245, startPoint y: 354, endPoint x: 407, endPoint y: 356, distance: 162.0
click at [407, 356] on div "Is [DATE] o.k. it would be best in the afternoon. I will send the list and pict…" at bounding box center [346, 355] width 199 height 9
click at [1550, 62] on icon at bounding box center [1544, 64] width 14 height 14
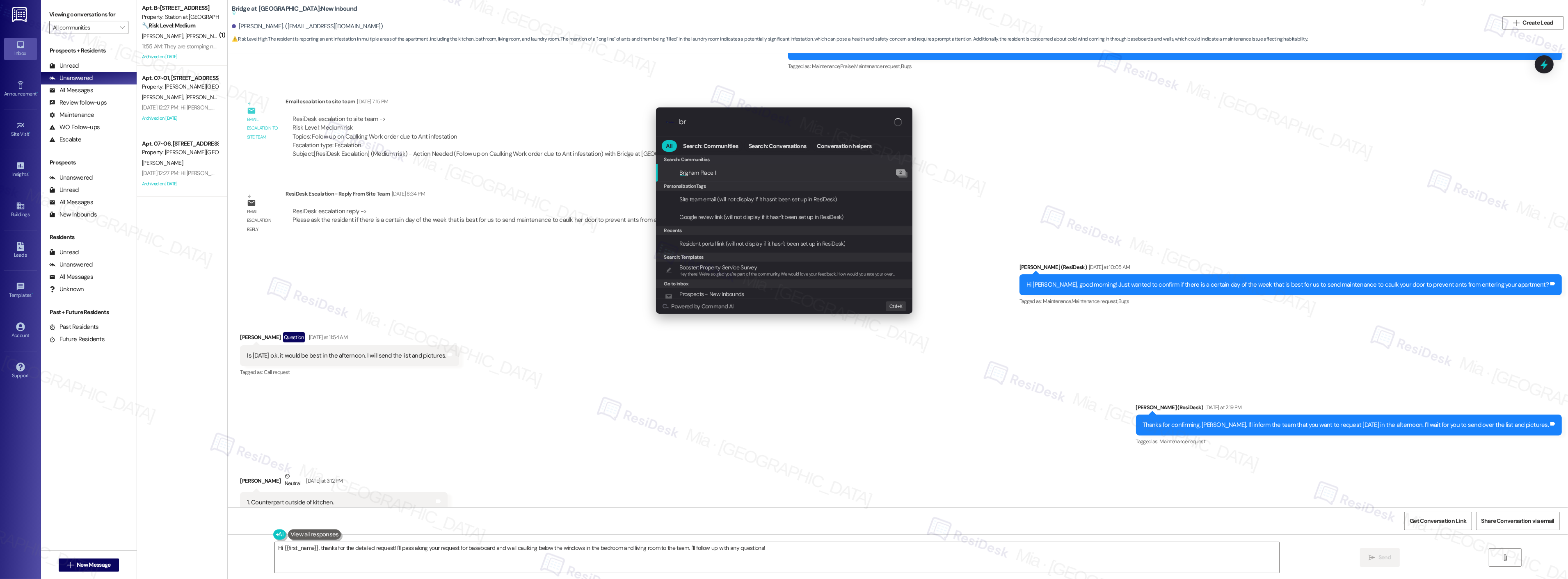
type input "b"
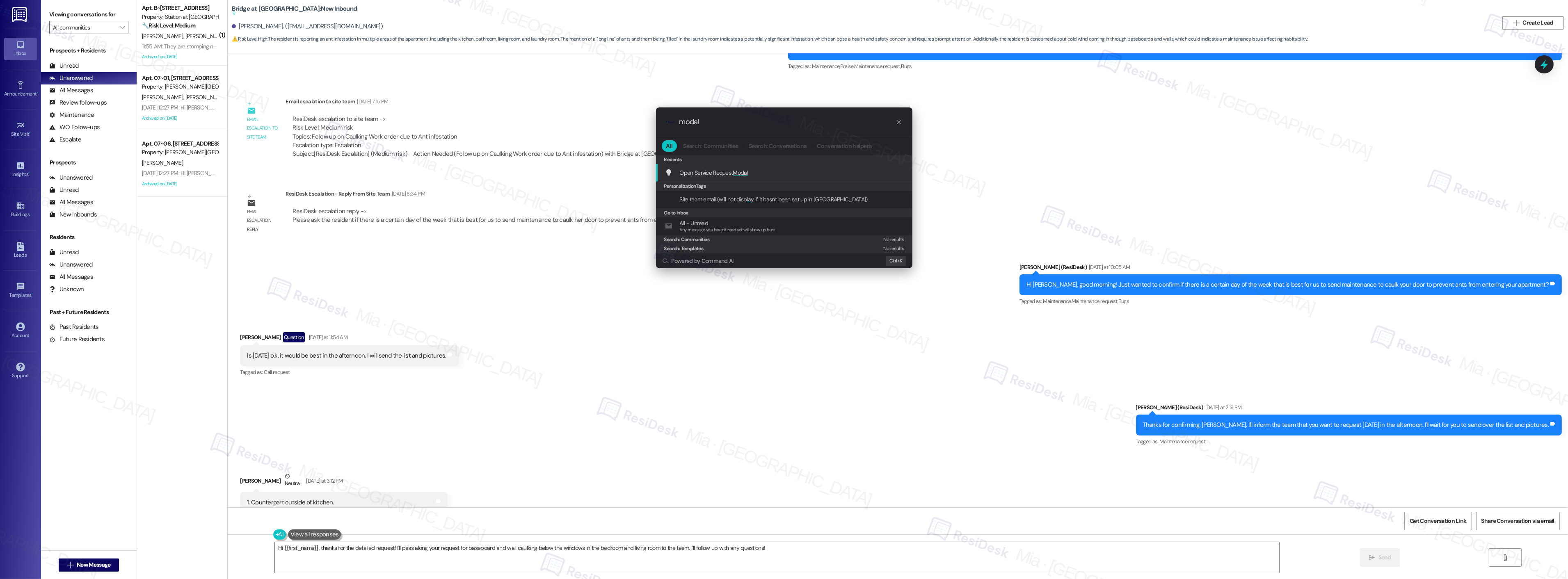
type input "modal"
click at [739, 173] on span "Modal" at bounding box center [740, 172] width 15 height 7
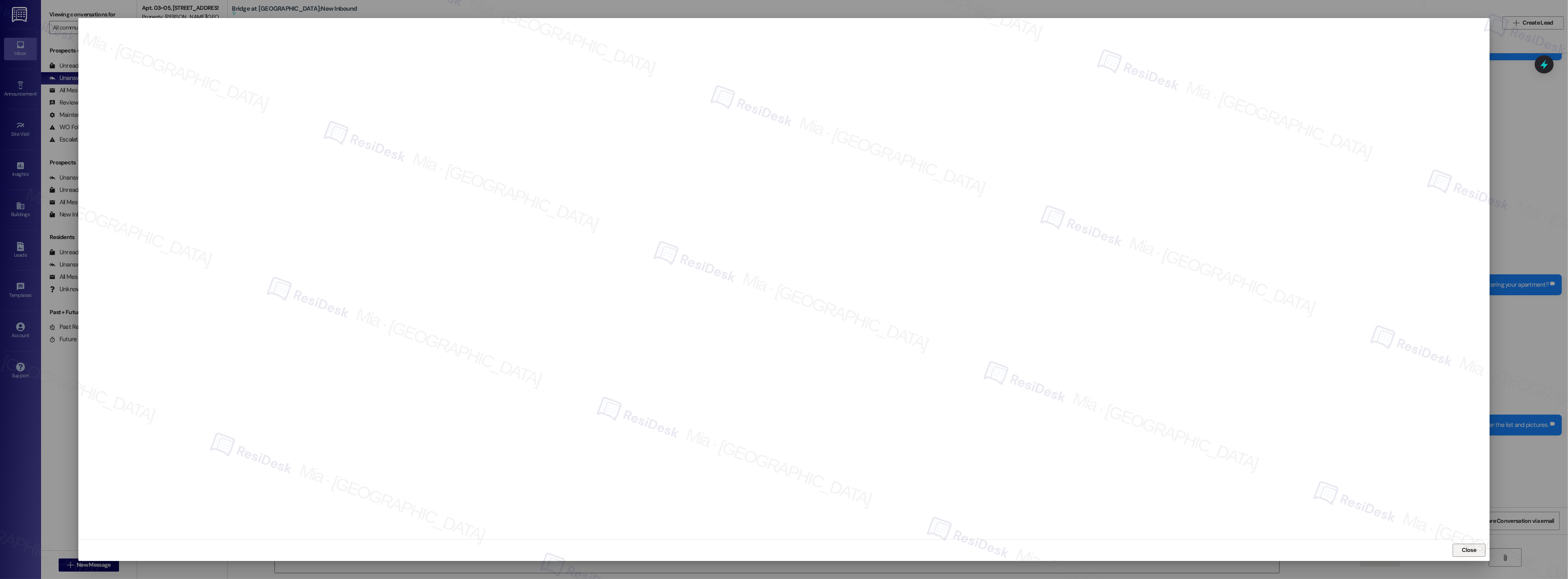
click at [1461, 548] on span "Close" at bounding box center [1469, 550] width 18 height 9
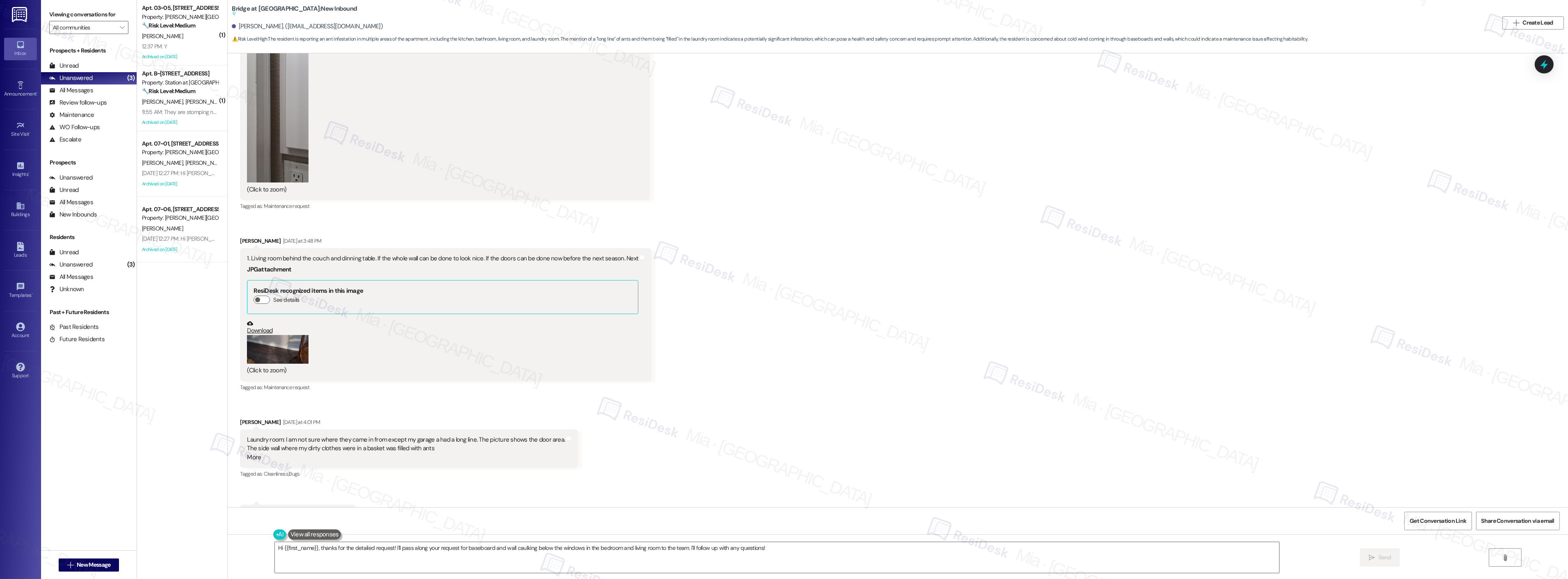
scroll to position [1065, 0]
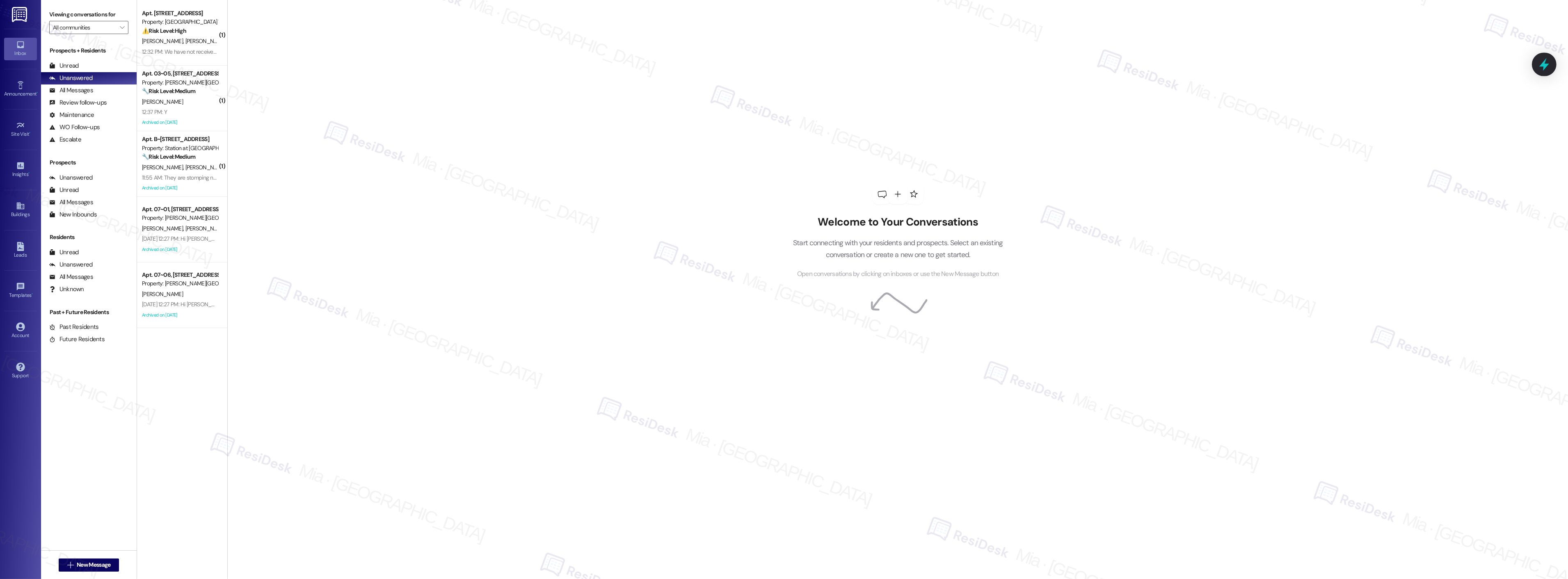
click at [1549, 62] on icon at bounding box center [1544, 64] width 14 height 14
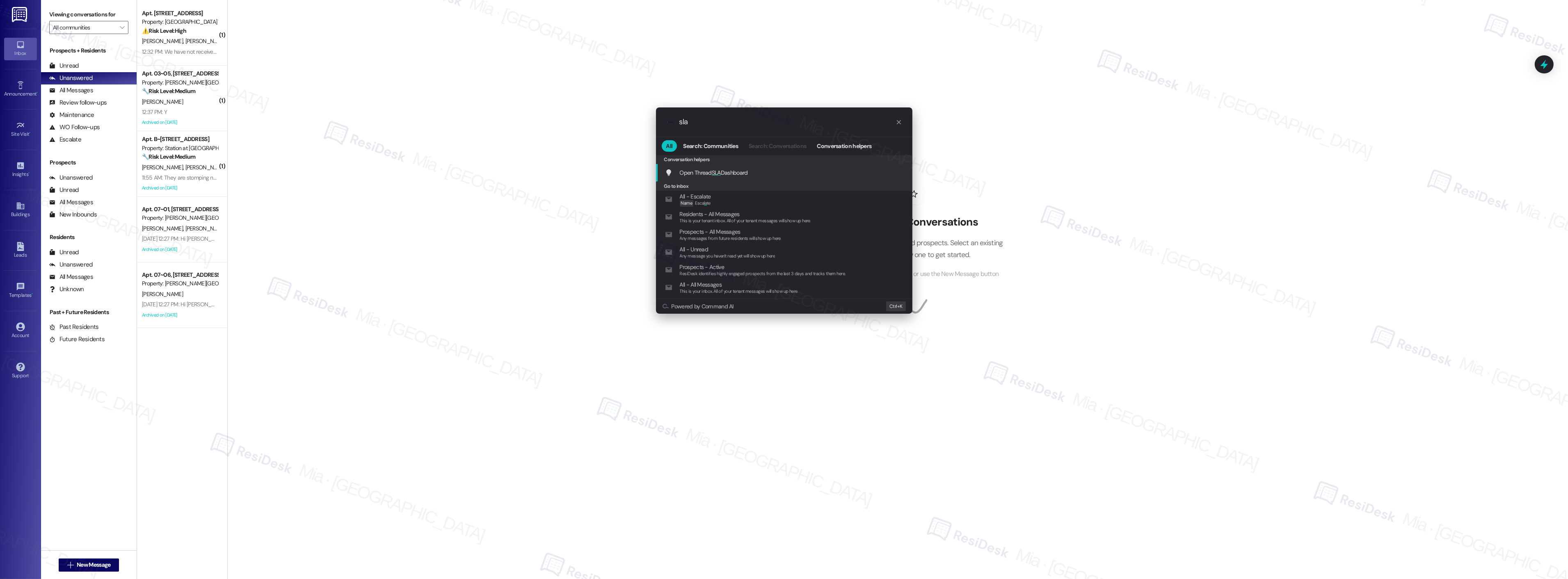
type input "sla"
click at [722, 173] on span "Open Thread SLA Dashboard" at bounding box center [714, 172] width 68 height 7
